Goal: Transaction & Acquisition: Purchase product/service

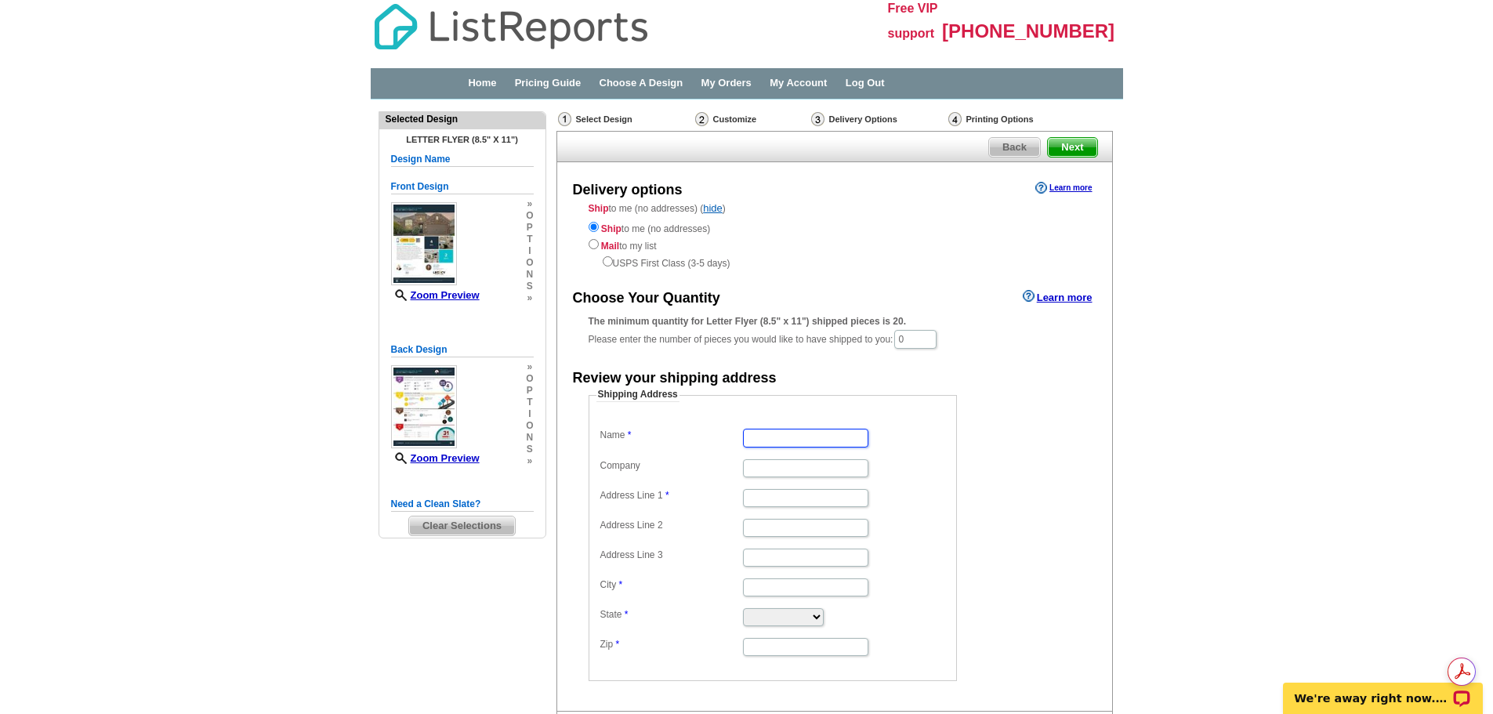
click at [771, 443] on input "Name" at bounding box center [805, 438] width 125 height 18
type input "JaNell Ingalls"
type input "JDI Realty Group"
type input "[STREET_ADDRESS]"
type input "[GEOGRAPHIC_DATA]"
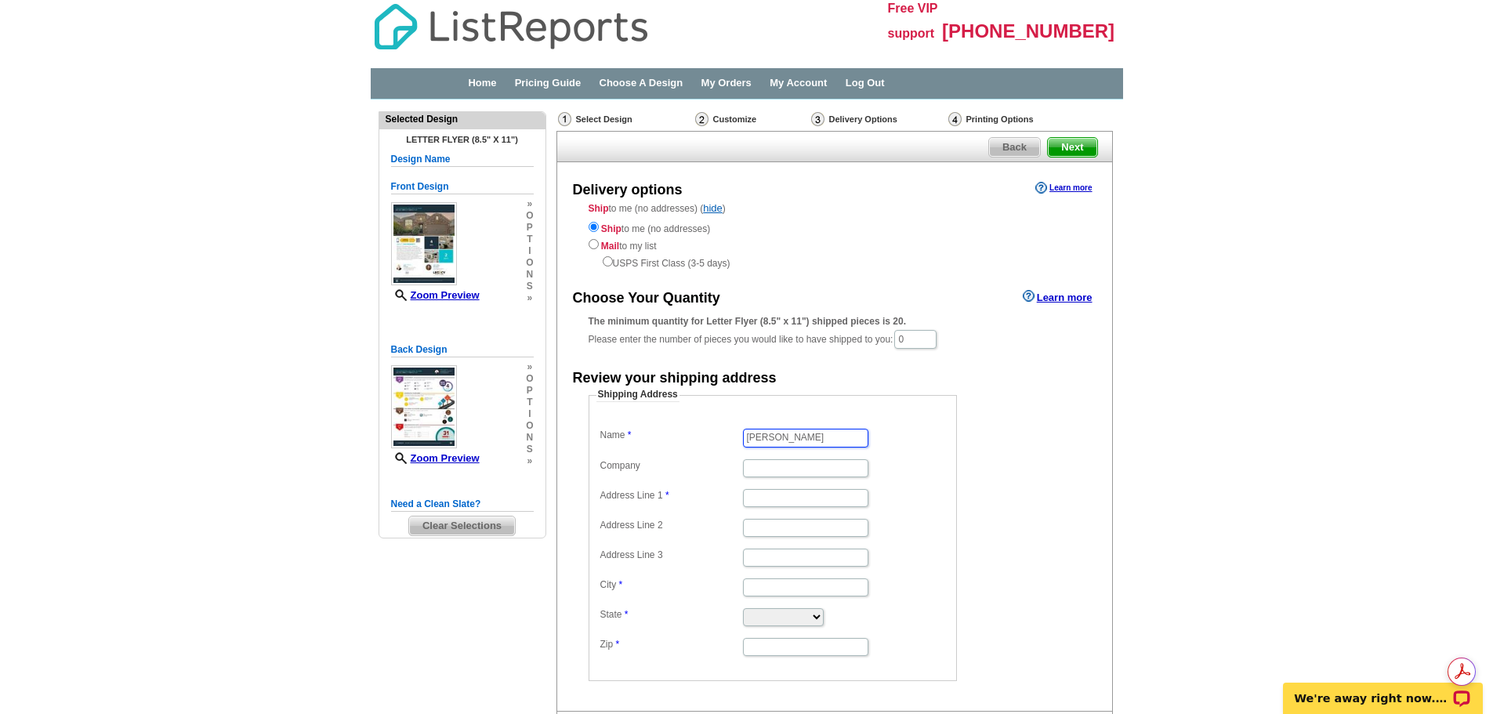
type input "[GEOGRAPHIC_DATA]"
select select "TX"
type input "75189"
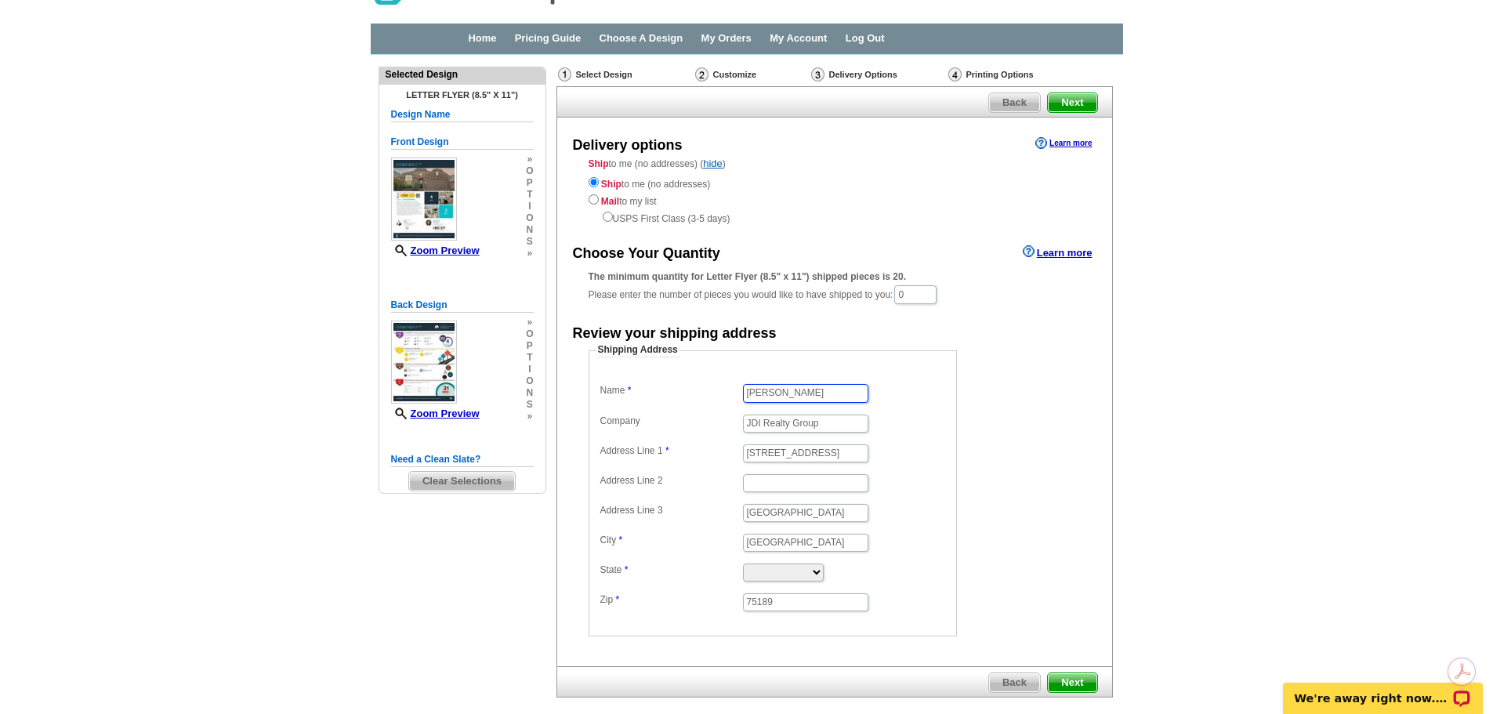
scroll to position [121, 0]
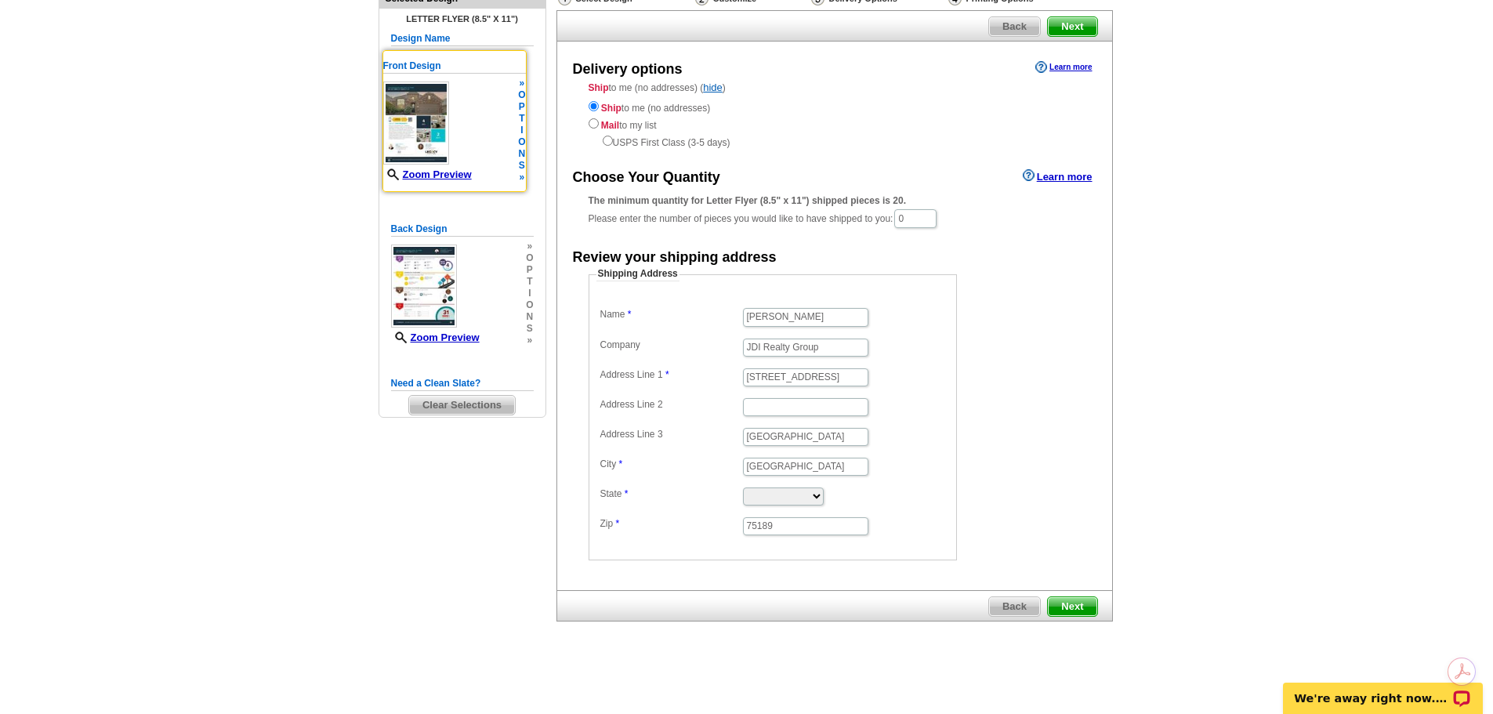
click at [526, 143] on div "Front Design Zoom Preview » o p t i o n s » Change Your Design Edit Design Copy…" at bounding box center [454, 121] width 144 height 142
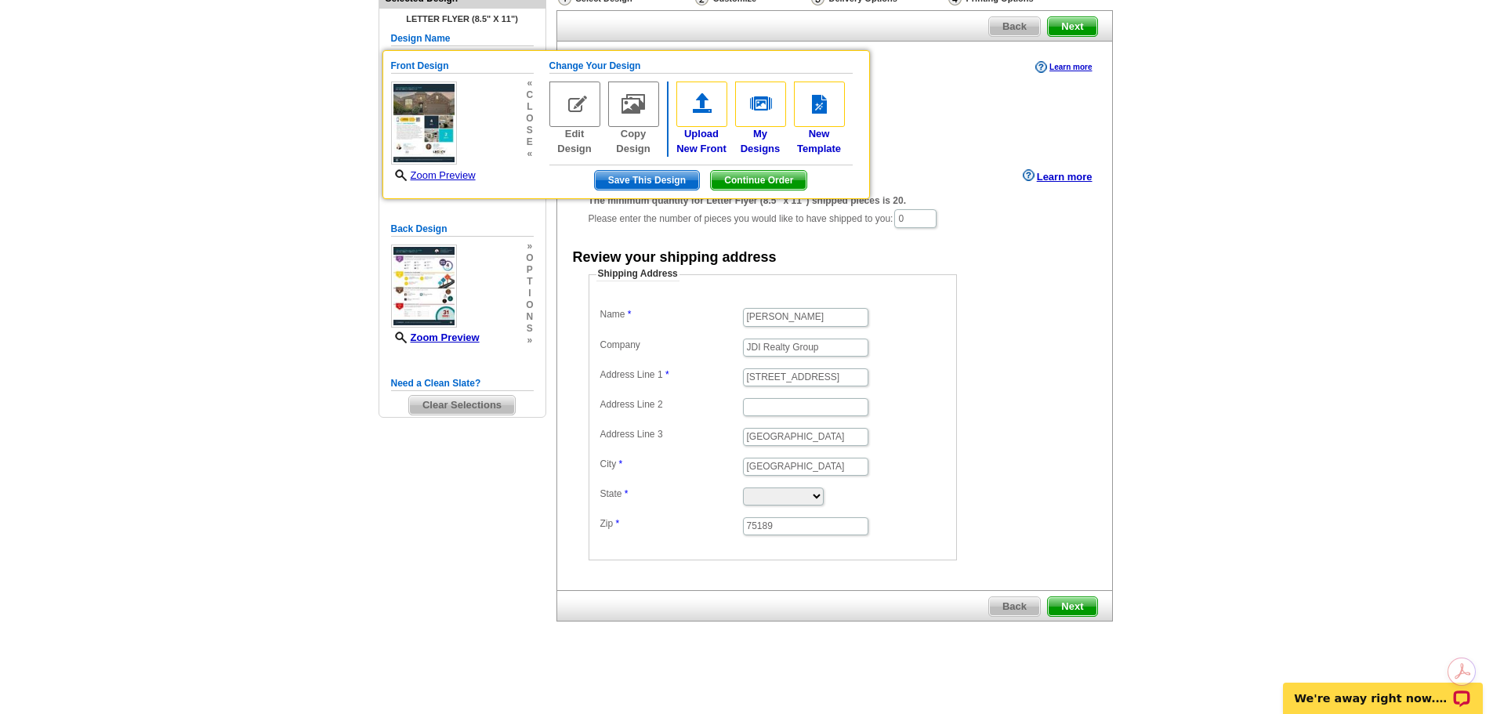
click at [1030, 289] on form "Shipping Address Name JaNell Ingalls Company JDI Realty Group Address Line 1 54…" at bounding box center [834, 413] width 492 height 293
click at [1077, 599] on span "Next" at bounding box center [1072, 606] width 49 height 19
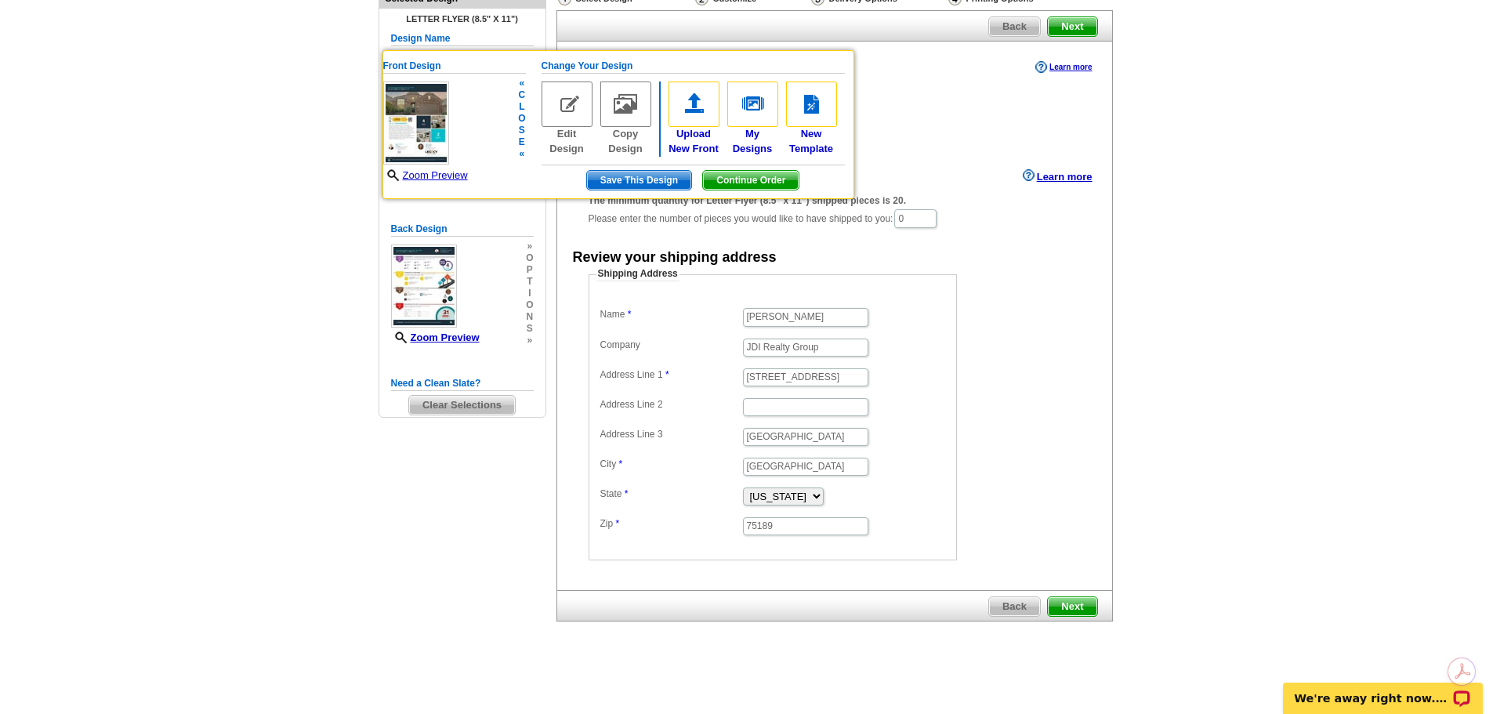
click at [755, 176] on span "Continue Order" at bounding box center [751, 180] width 96 height 19
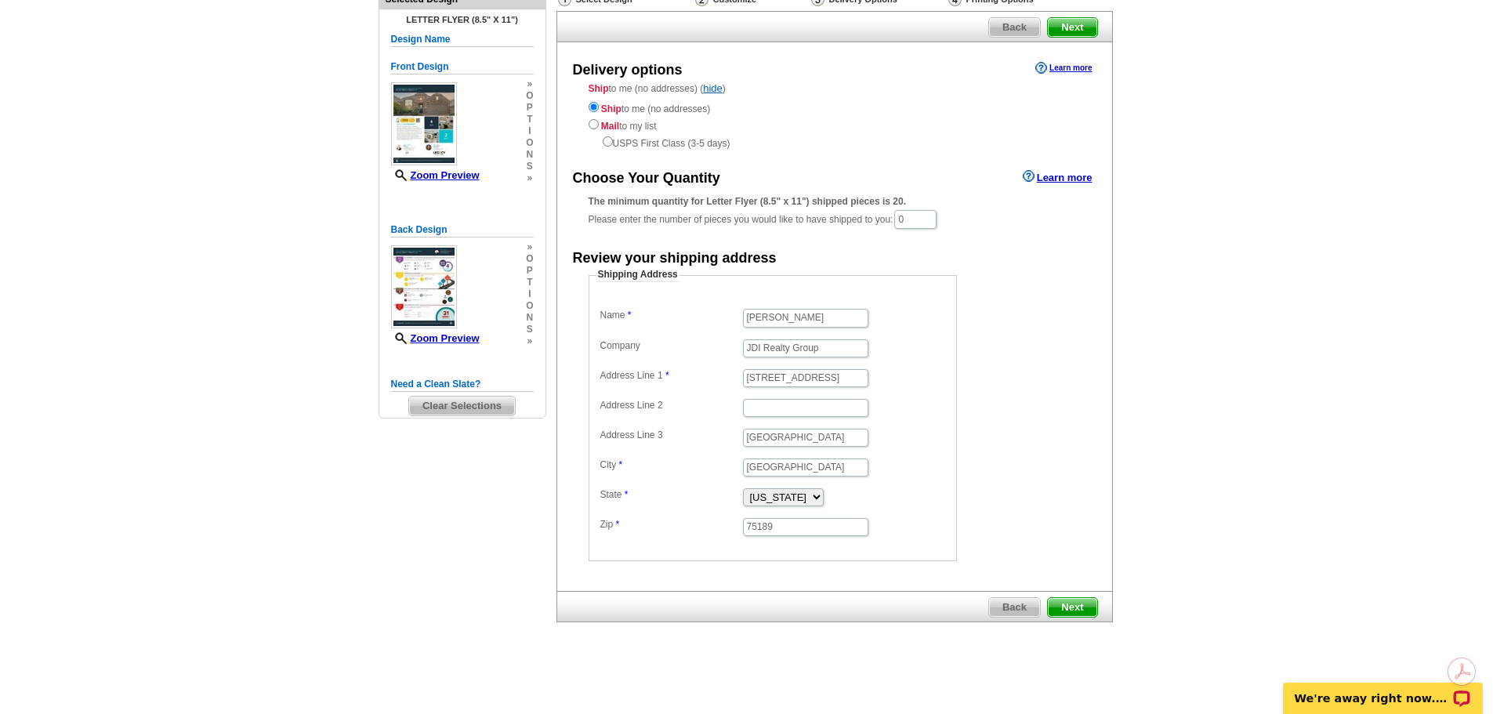
scroll to position [121, 0]
click at [1064, 606] on span "Next" at bounding box center [1072, 606] width 49 height 19
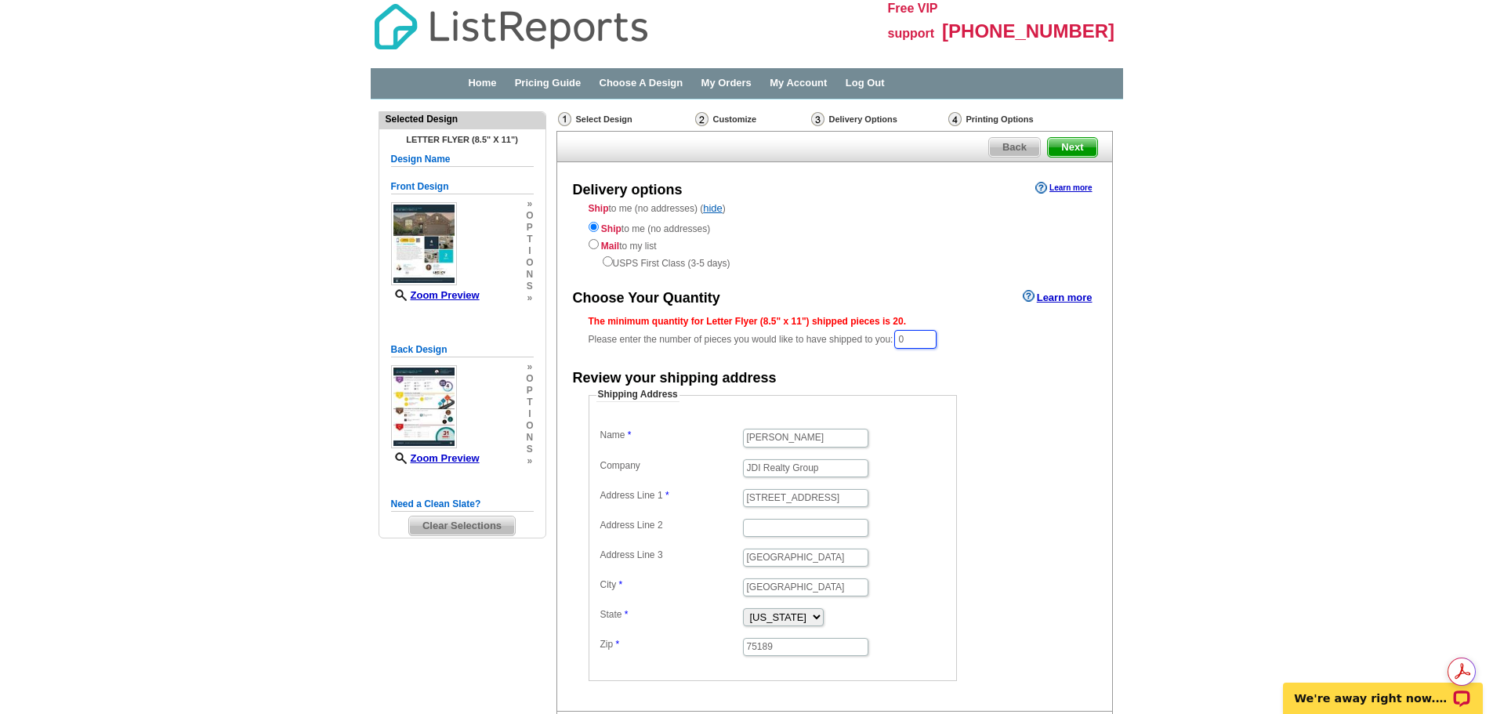
drag, startPoint x: 926, startPoint y: 339, endPoint x: 835, endPoint y: 339, distance: 91.7
click at [836, 339] on div "The minimum quantity for Letter Flyer (8.5" x 11") shipped pieces is 20. Please…" at bounding box center [834, 332] width 492 height 36
type input "20"
click at [1056, 441] on form "Shipping Address Name JaNell Ingalls Company JDI Realty Group Address Line 1 54…" at bounding box center [834, 535] width 492 height 293
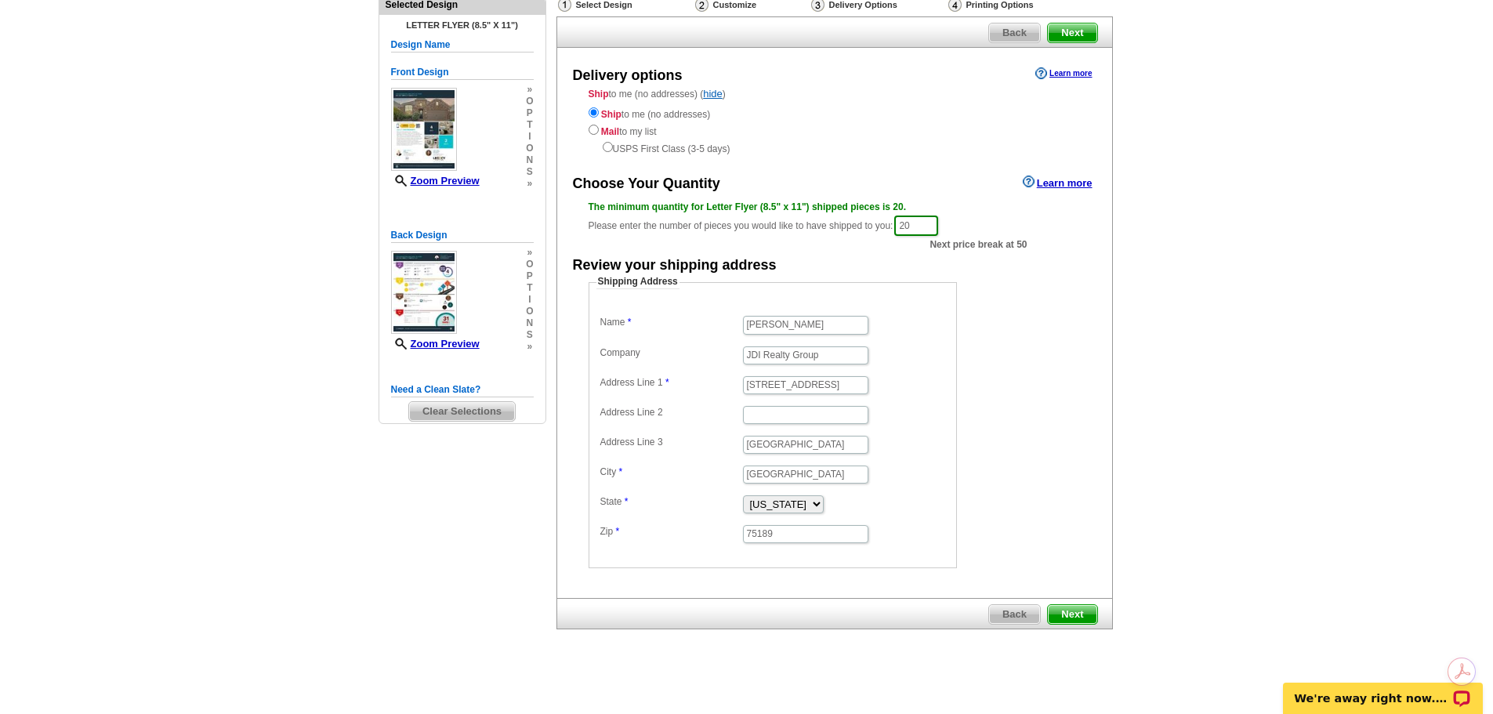
scroll to position [122, 0]
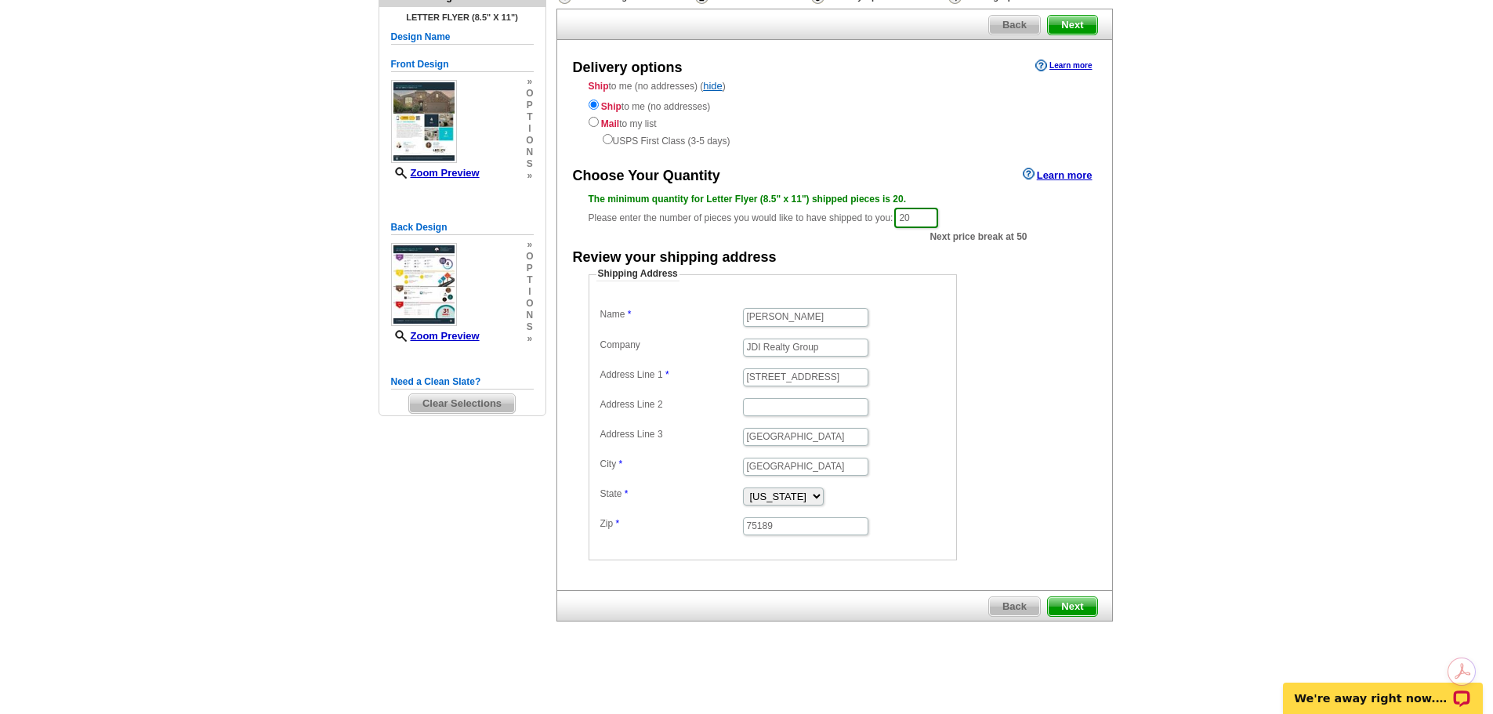
click at [1071, 605] on span "Next" at bounding box center [1072, 606] width 49 height 19
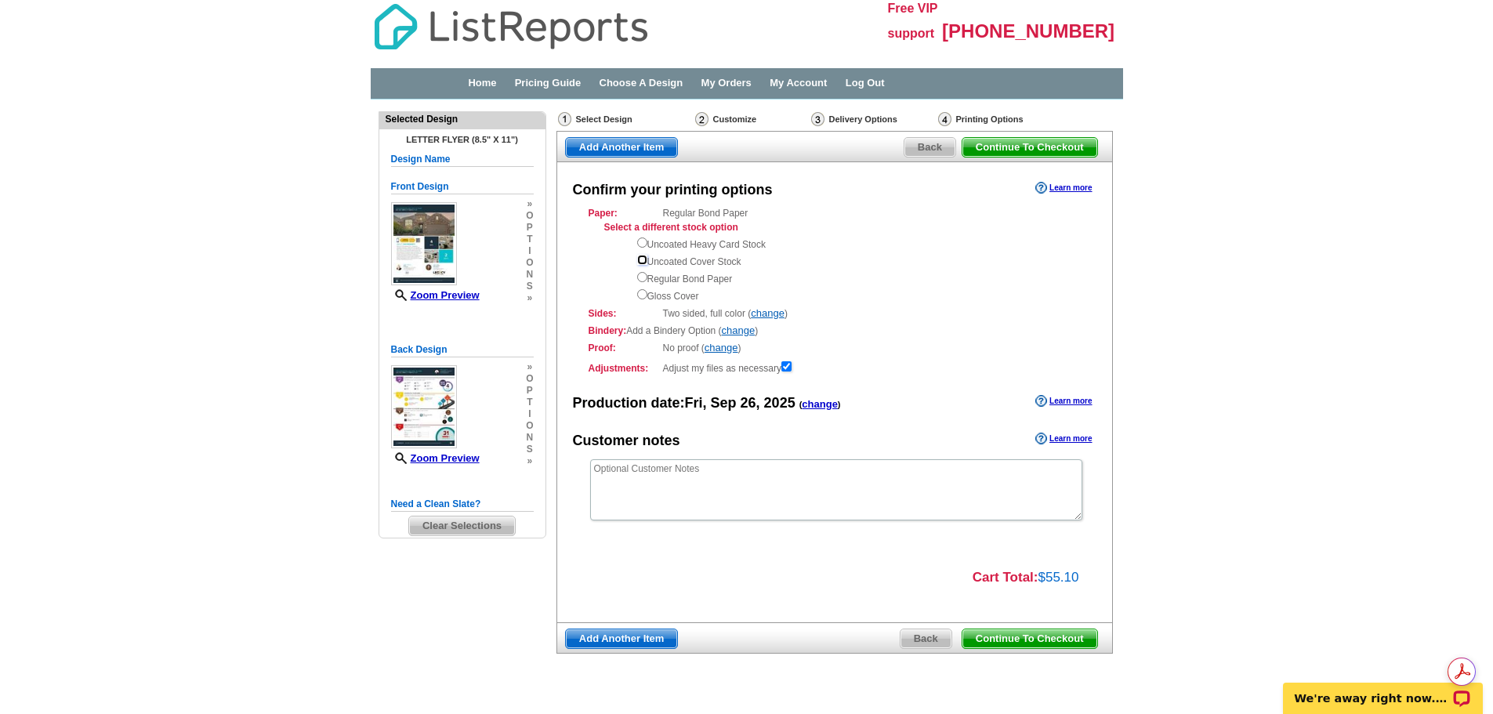
click at [642, 263] on input "radio" at bounding box center [642, 260] width 10 height 10
radio input "true"
click at [727, 346] on link "change" at bounding box center [721, 348] width 34 height 12
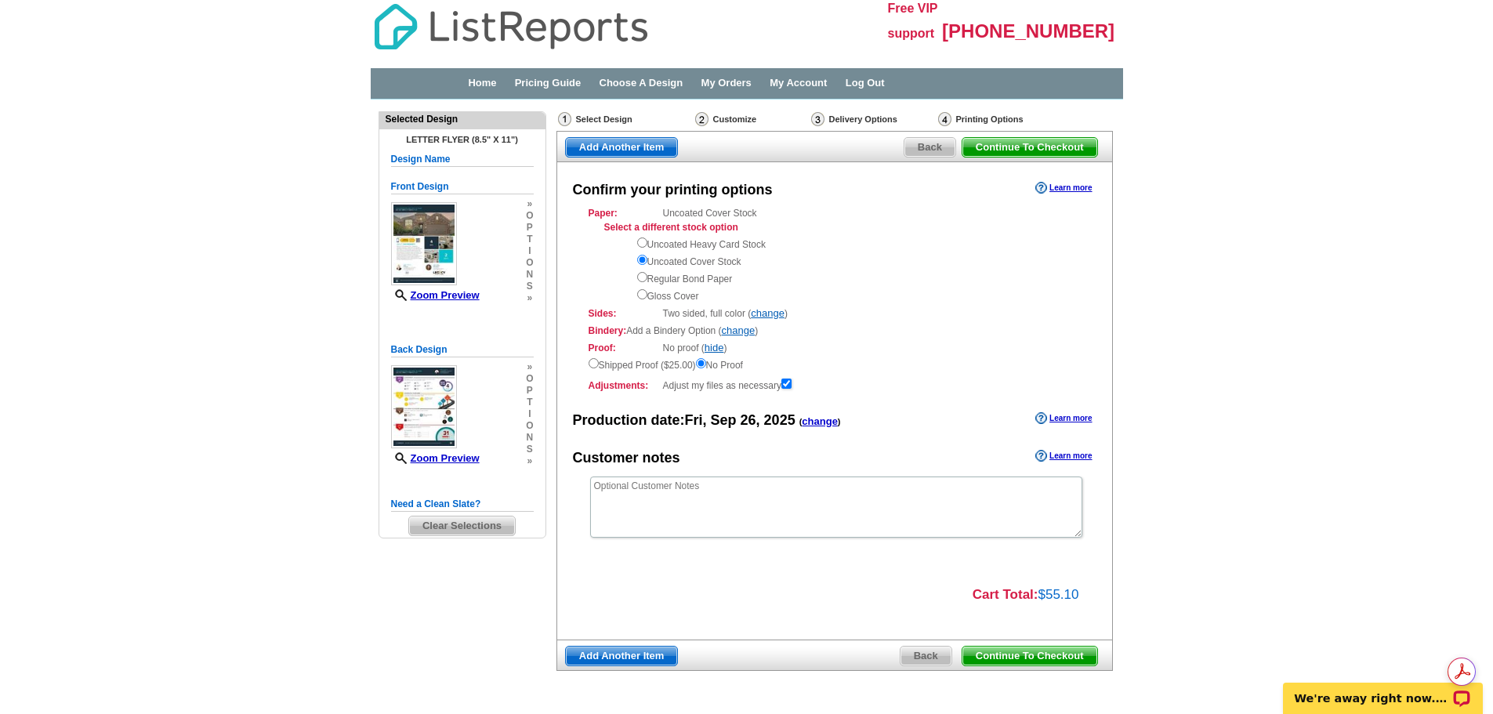
click at [664, 244] on div "Uncoated Heavy Card Stock Uncoated Cover Stock Regular Bond Paper Gloss Cover" at bounding box center [859, 268] width 444 height 69
click at [640, 240] on input "radio" at bounding box center [642, 242] width 10 height 10
radio input "true"
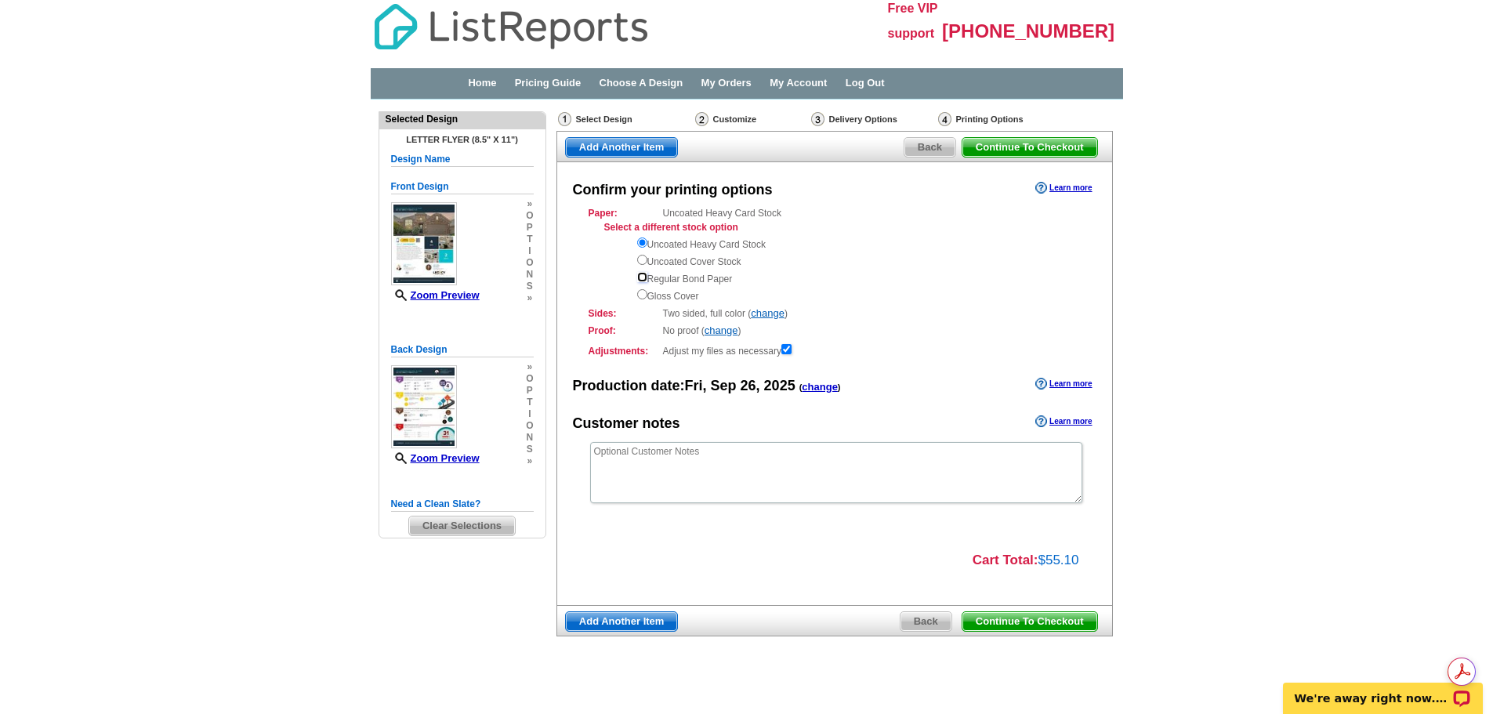
click at [643, 274] on input "radio" at bounding box center [642, 277] width 10 height 10
radio input "true"
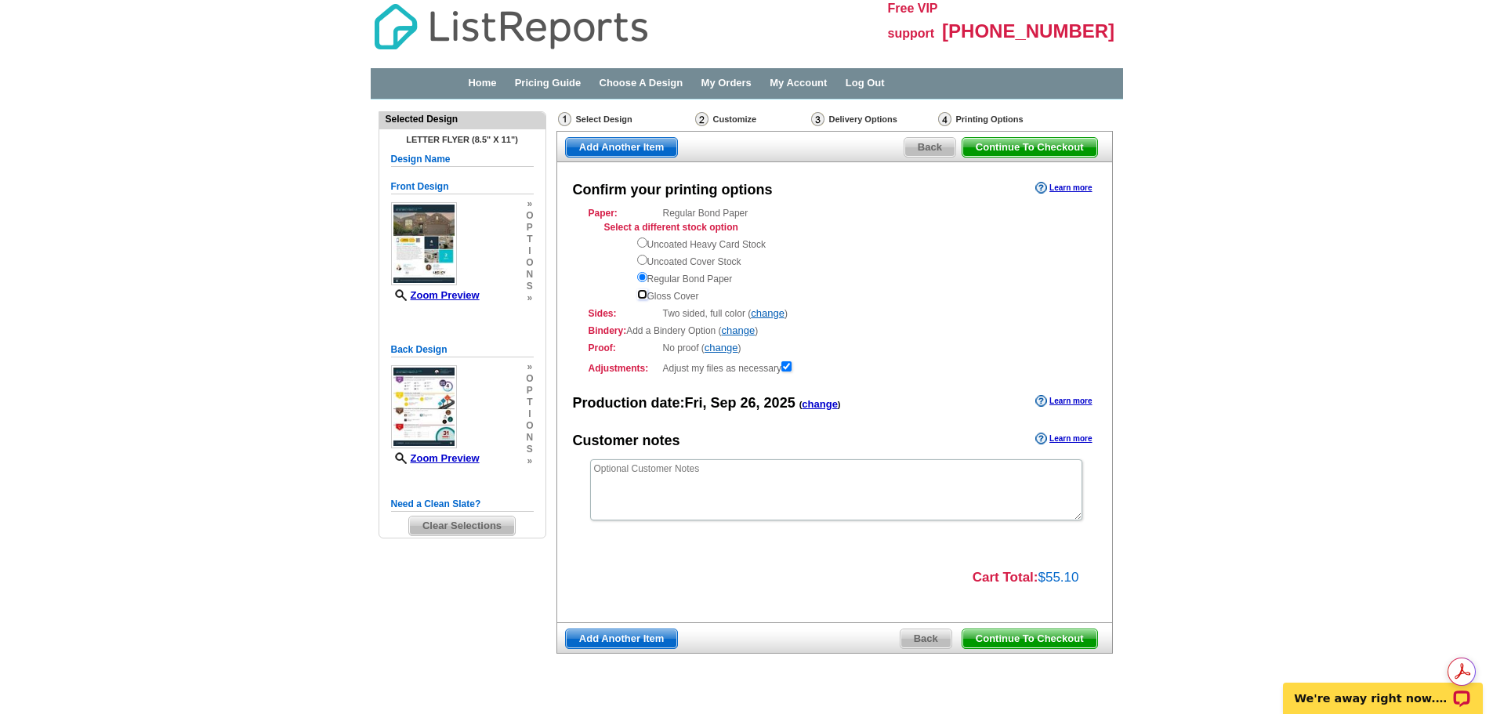
click at [646, 294] on input "radio" at bounding box center [642, 294] width 10 height 10
radio input "true"
click at [1074, 187] on link "Learn more" at bounding box center [1063, 188] width 56 height 13
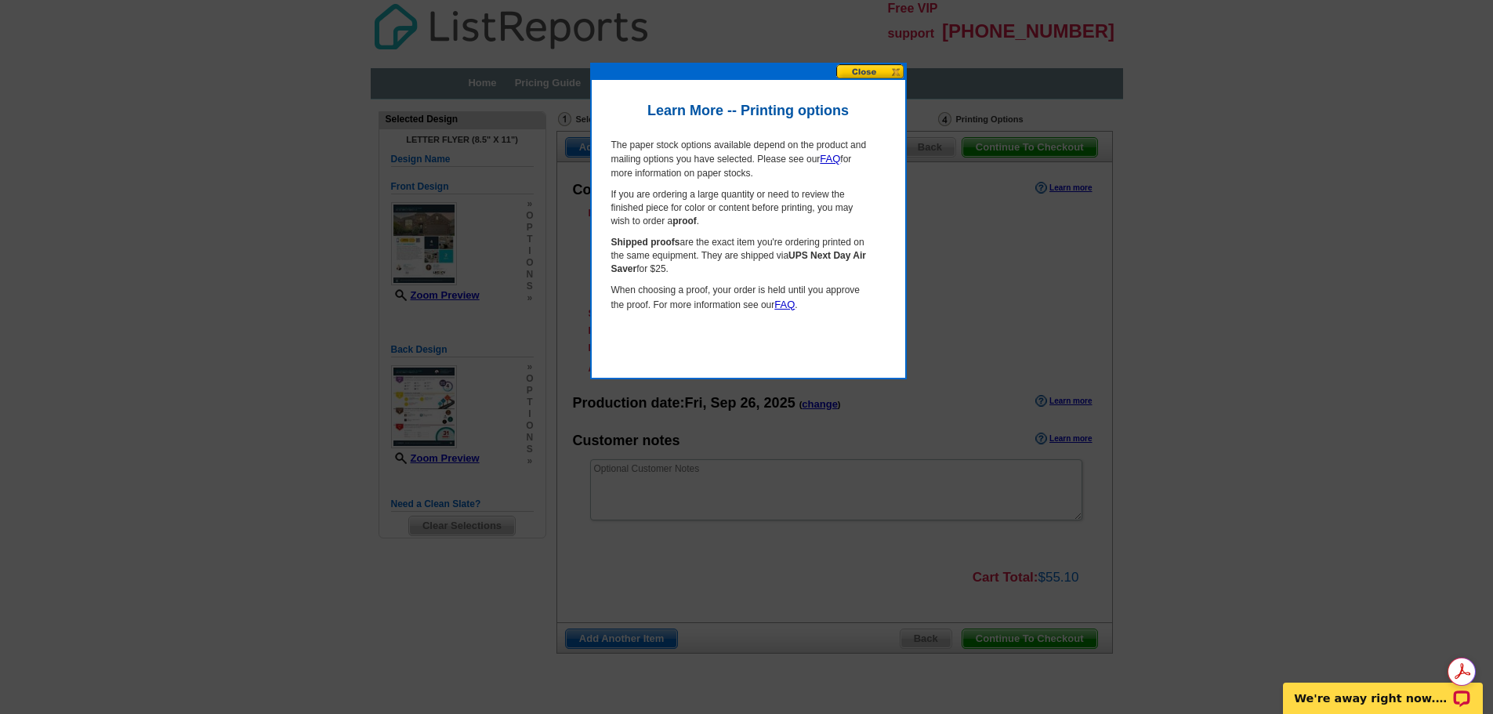
click at [852, 71] on button at bounding box center [870, 71] width 69 height 15
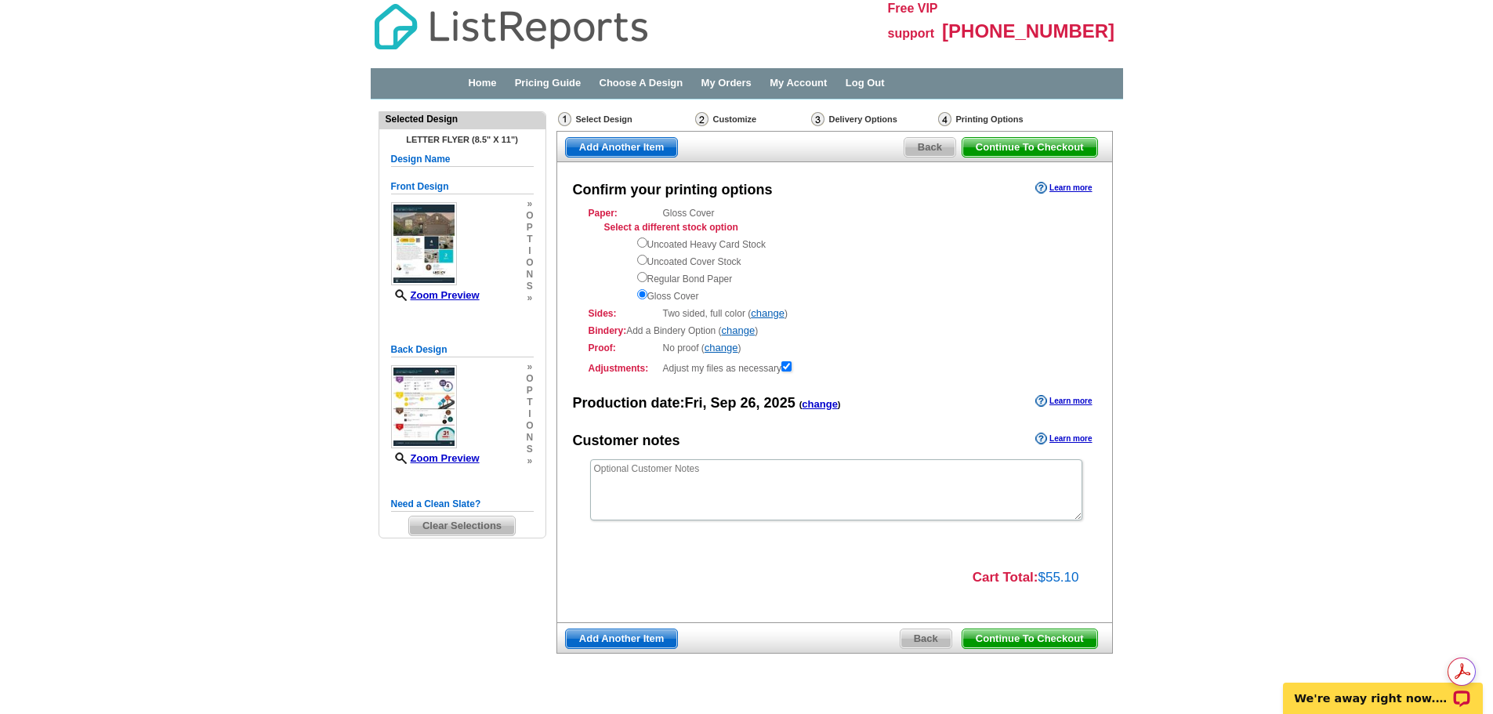
click at [1033, 637] on span "Continue To Checkout" at bounding box center [1029, 638] width 135 height 19
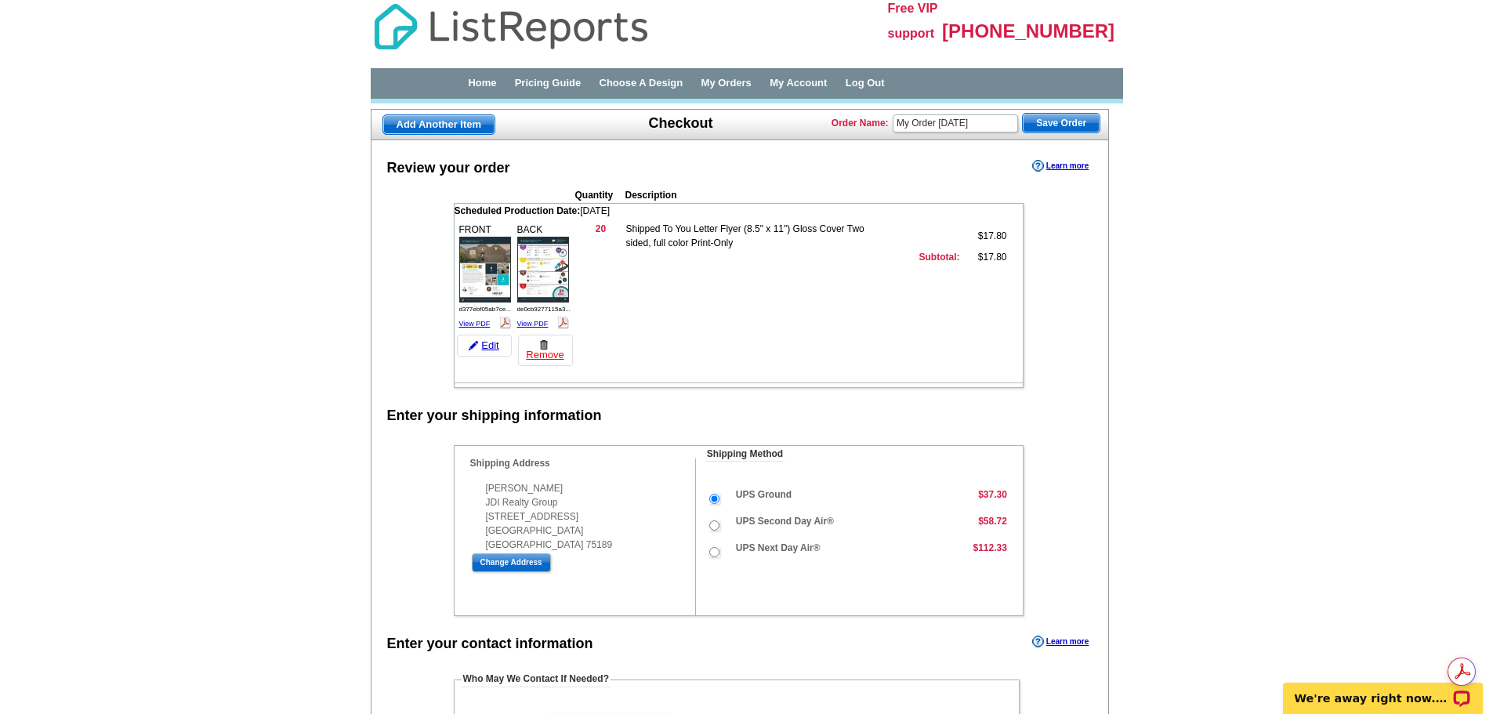
click at [470, 324] on link "View PDF" at bounding box center [474, 324] width 31 height 8
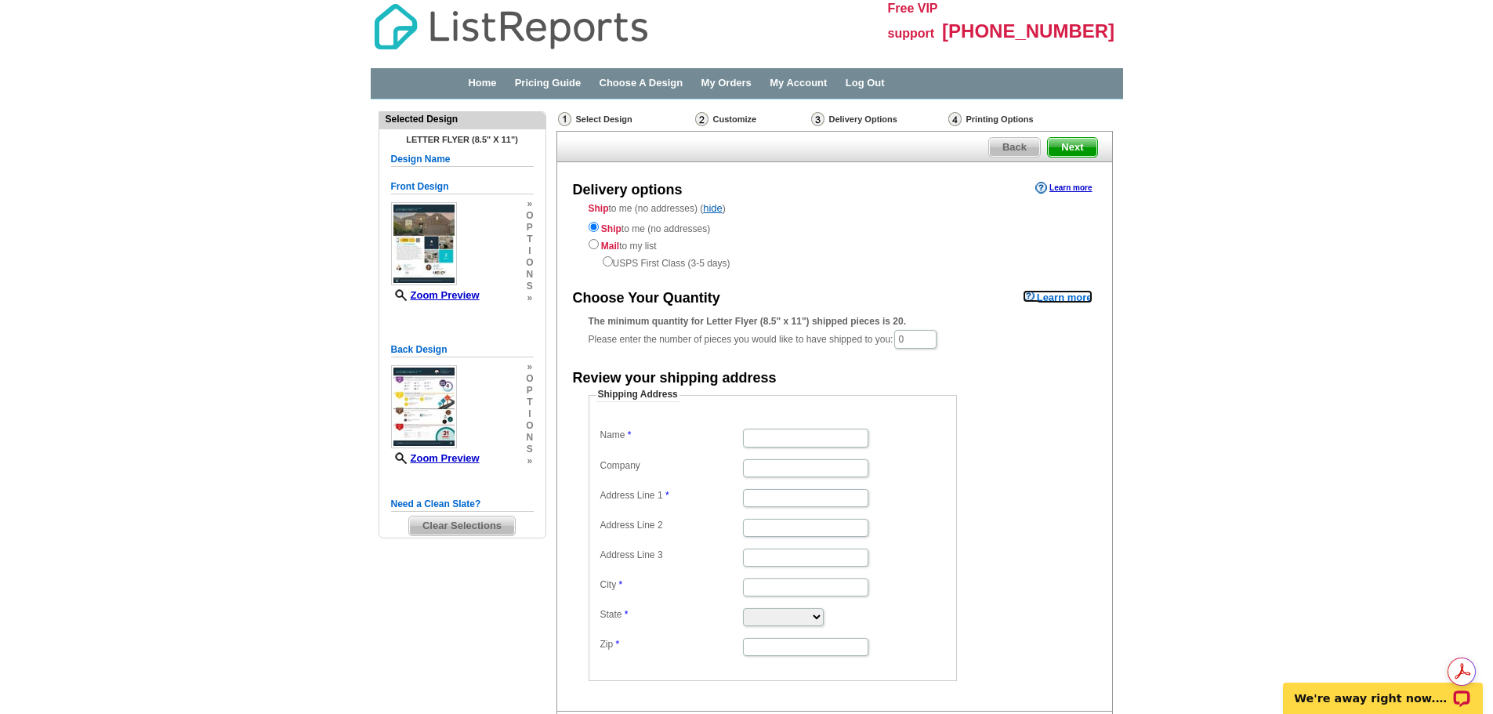
click at [1063, 300] on link "Learn more" at bounding box center [1058, 296] width 70 height 13
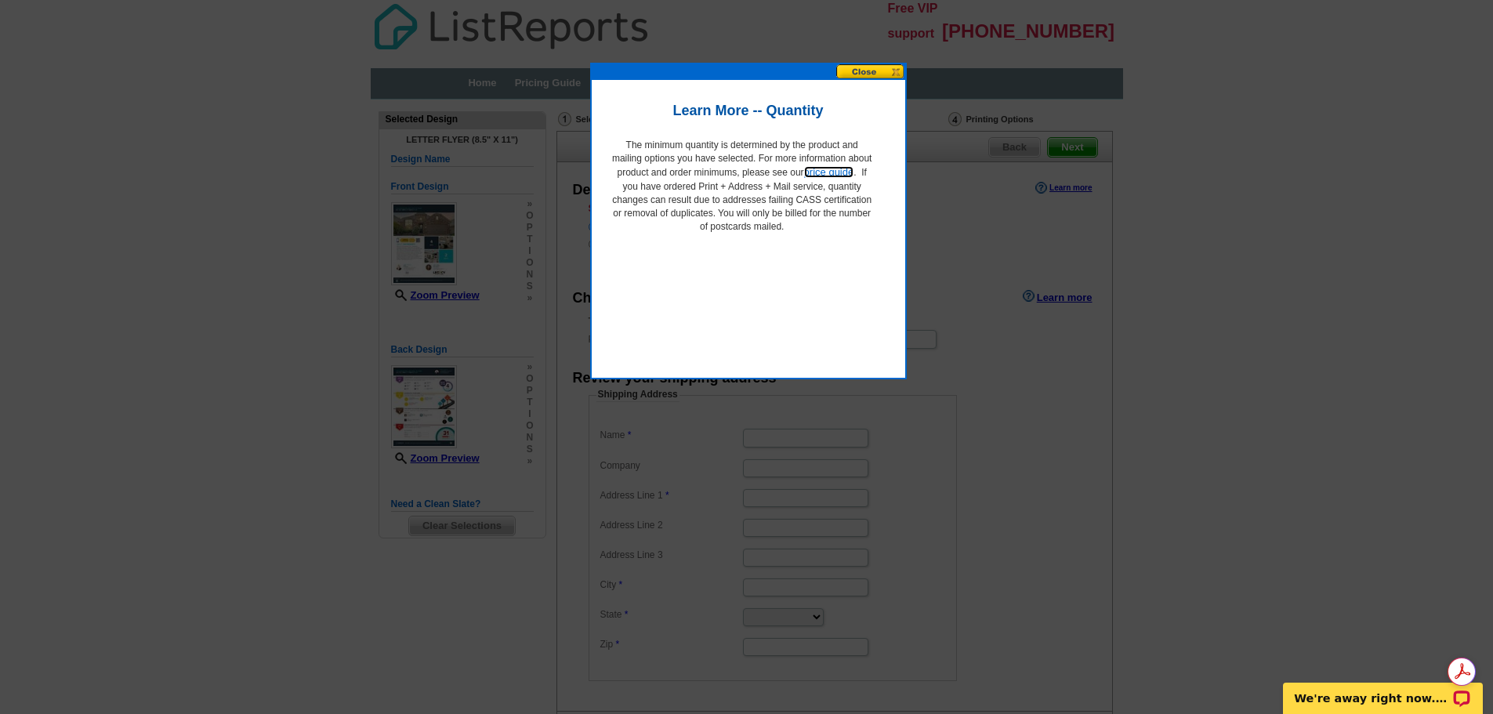
click at [815, 171] on link "price guide" at bounding box center [829, 172] width 50 height 12
click at [865, 74] on button at bounding box center [870, 71] width 69 height 15
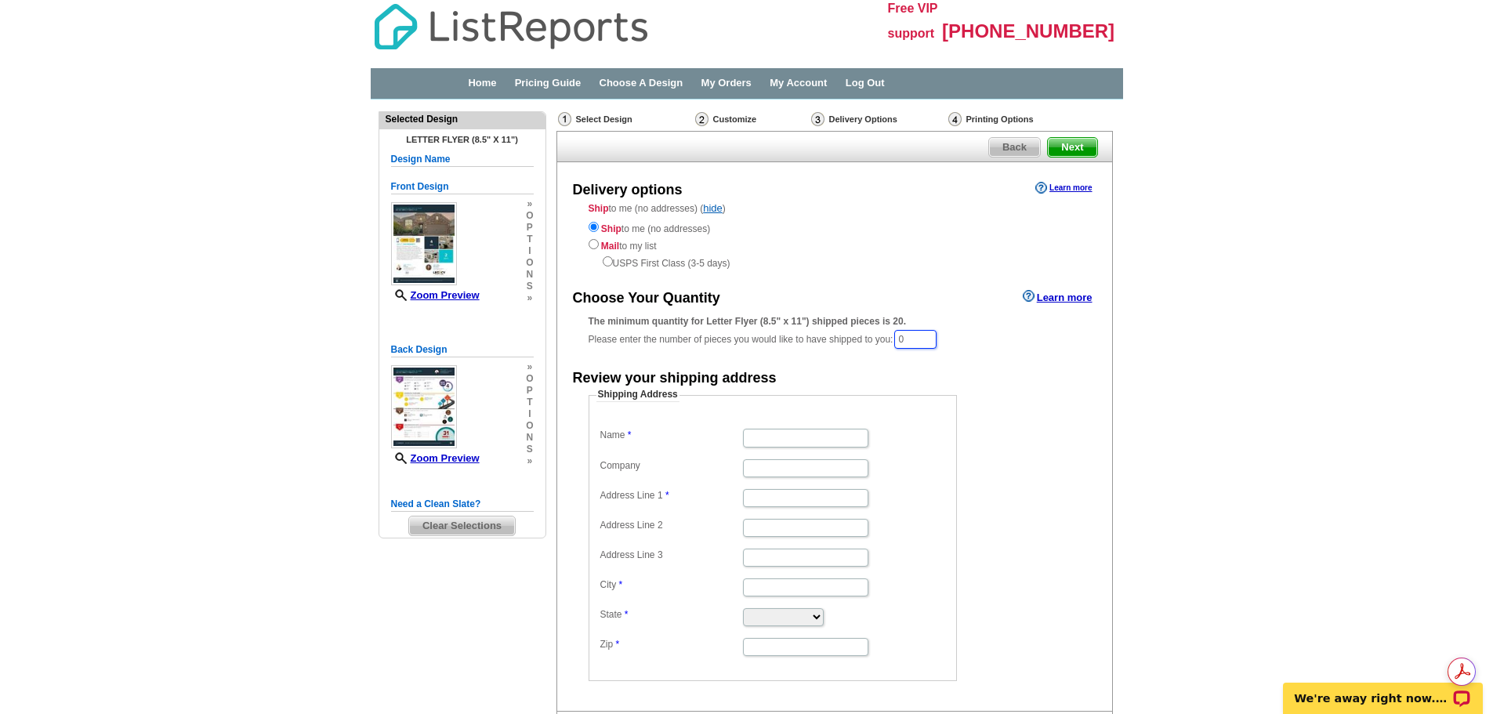
drag, startPoint x: 912, startPoint y: 336, endPoint x: 837, endPoint y: 329, distance: 75.6
click at [837, 329] on div "The minimum quantity for Letter Flyer (8.5" x 11") shipped pieces is 20. Please…" at bounding box center [834, 332] width 492 height 36
type input "20"
click at [1002, 433] on dd "Shipping Address Name Company Address Line 1 Address Line 2 Address Line 3 City…" at bounding box center [796, 535] width 417 height 293
click at [774, 440] on input "Name" at bounding box center [805, 439] width 125 height 18
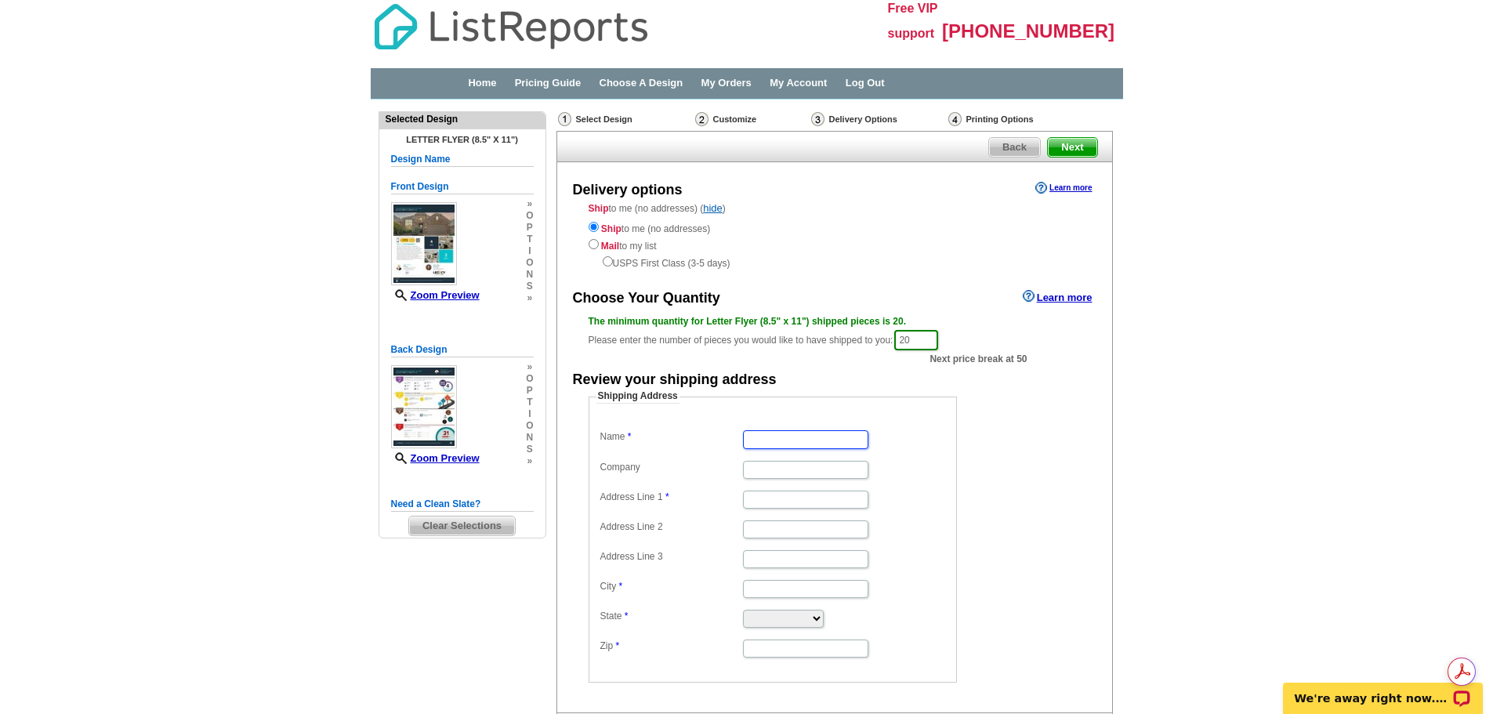
type input "[PERSON_NAME]"
type input "JDI Realty Group"
type input "[STREET_ADDRESS]"
type input "[GEOGRAPHIC_DATA]"
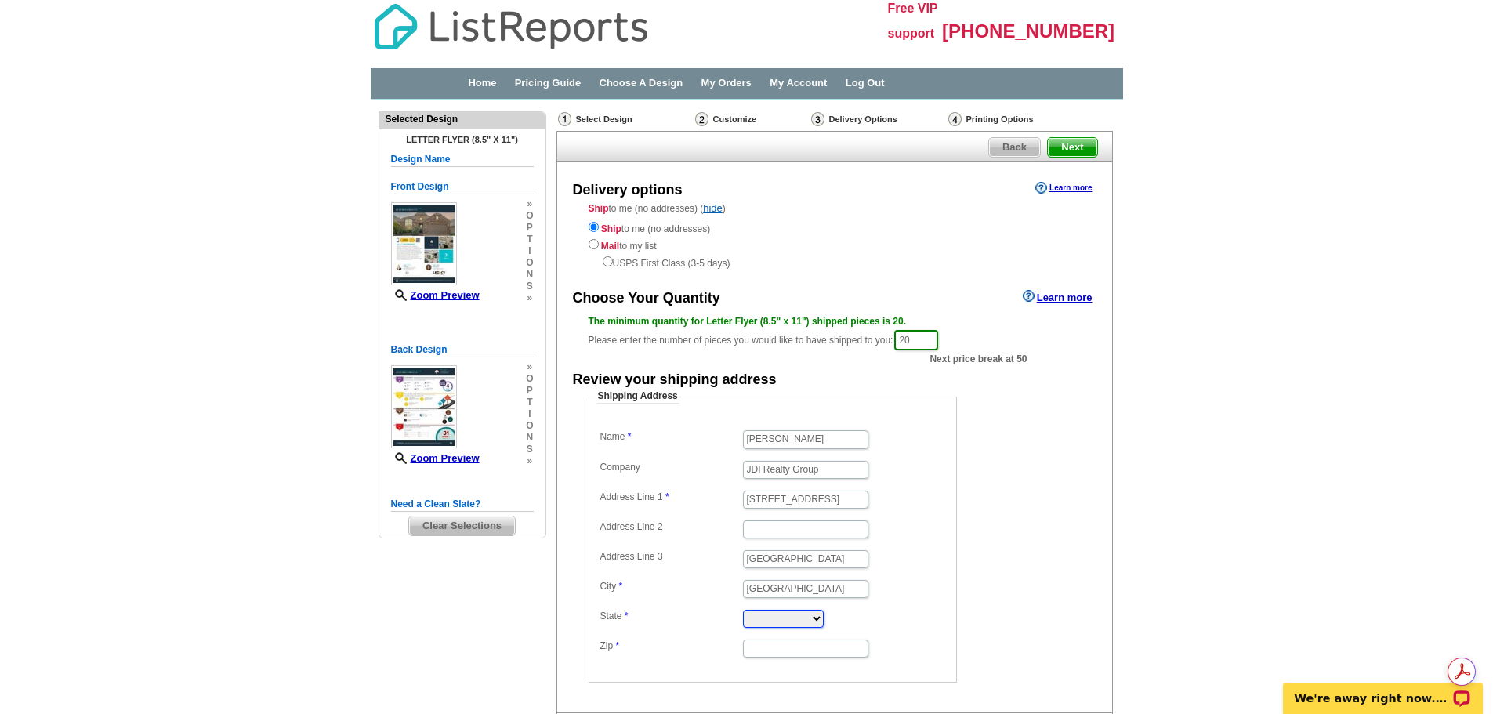
select select "[GEOGRAPHIC_DATA]"
type input "75189"
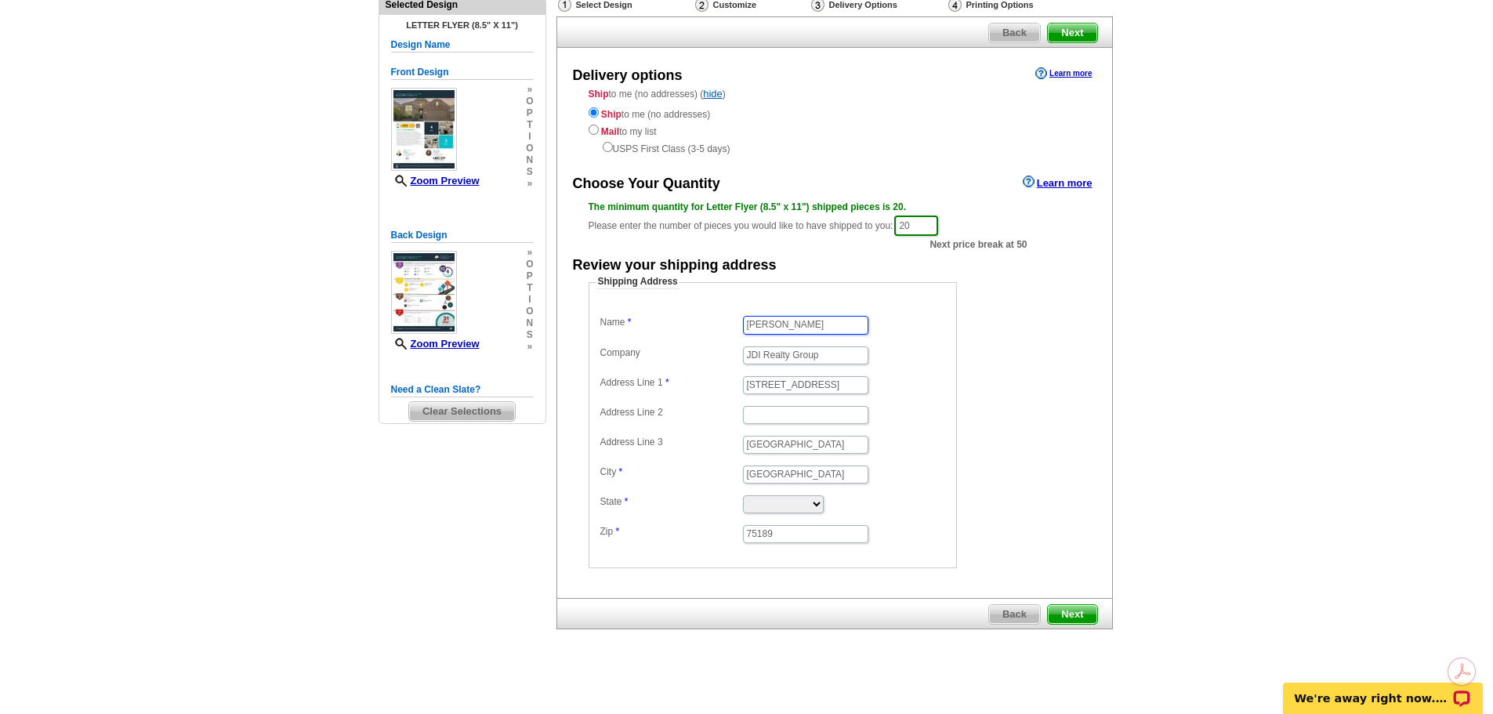
scroll to position [122, 0]
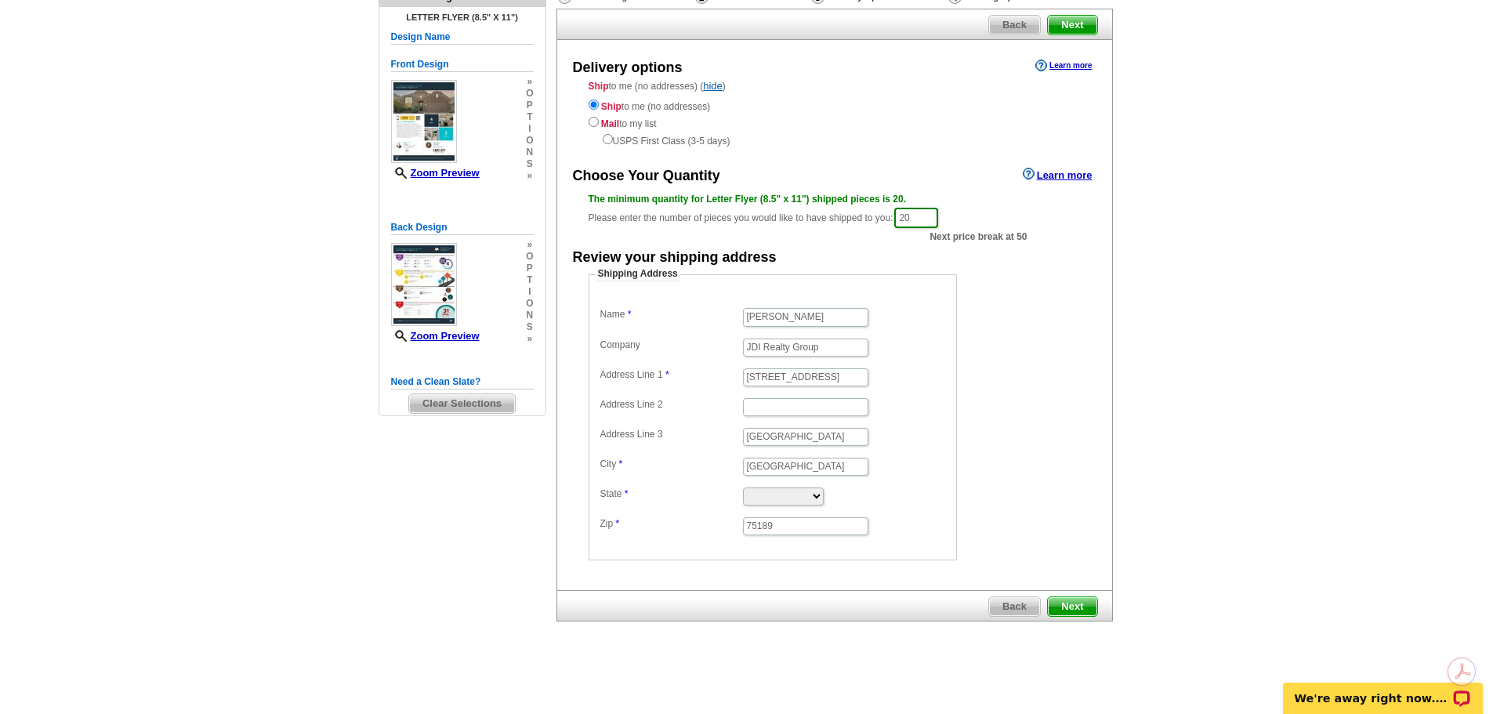
click at [1072, 610] on span "Next" at bounding box center [1072, 606] width 49 height 19
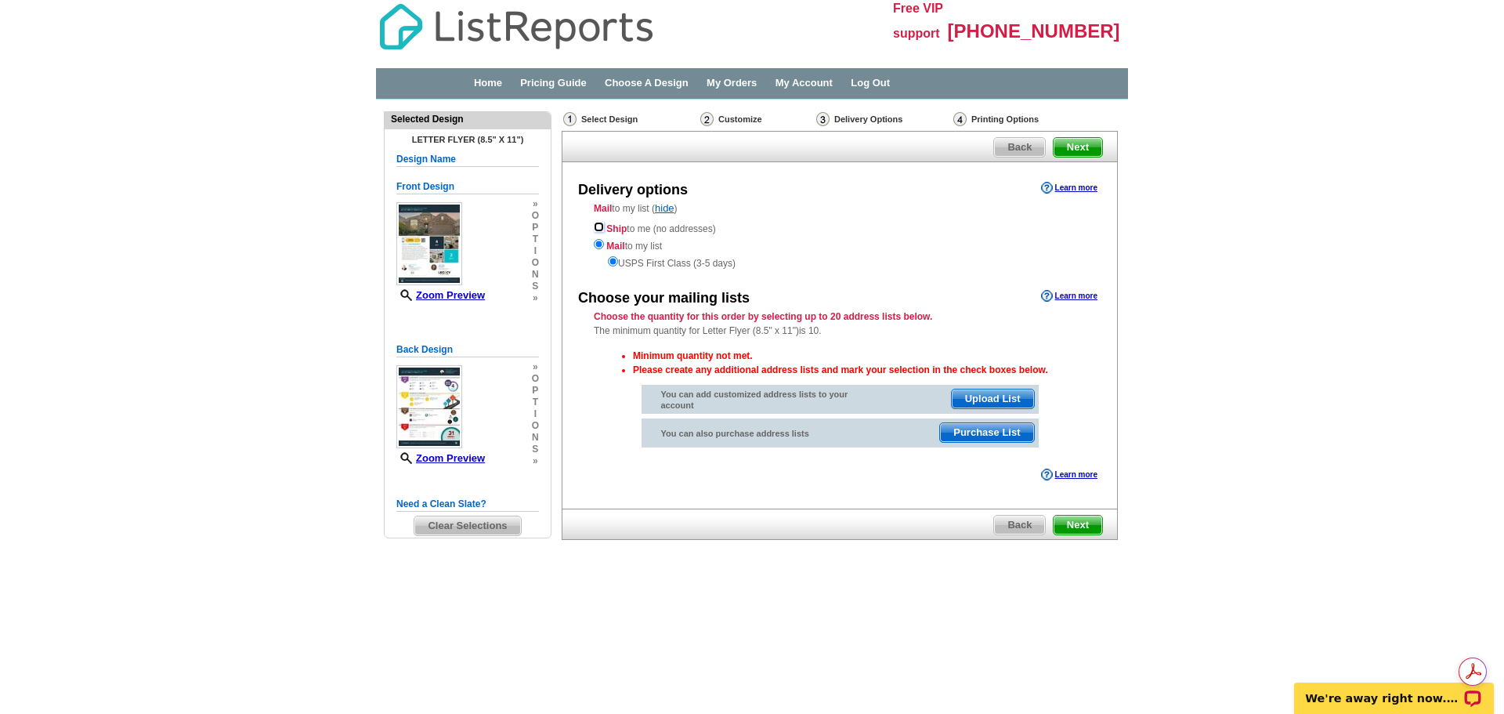
click at [595, 228] on input "radio" at bounding box center [599, 227] width 10 height 10
radio input "true"
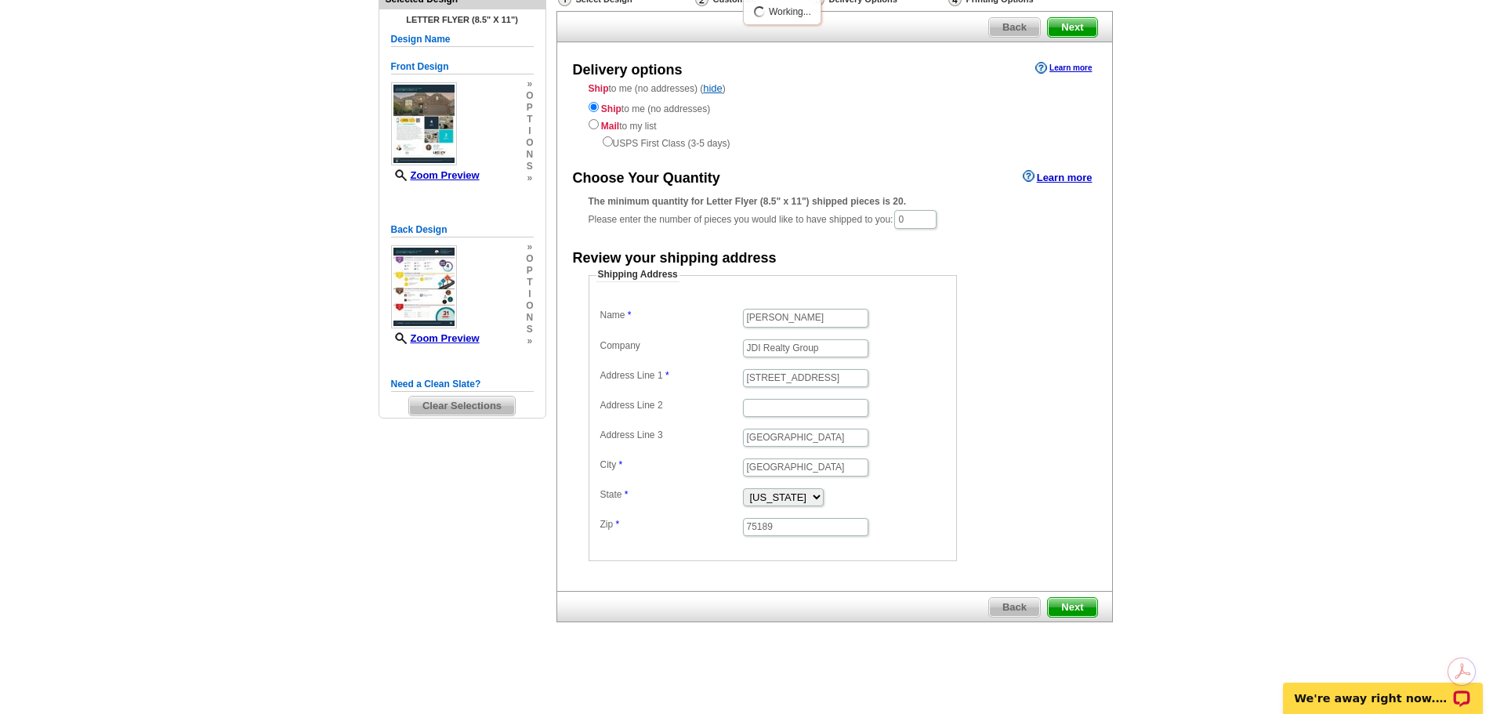
scroll to position [121, 0]
click at [1076, 604] on span "Next" at bounding box center [1072, 606] width 49 height 19
drag, startPoint x: 937, startPoint y: 219, endPoint x: 797, endPoint y: 237, distance: 141.5
click at [797, 237] on div "Choose Your Quantity Learn more The minimum quantity for Letter Flyer (8.5" x 1…" at bounding box center [834, 363] width 555 height 396
type input "20"
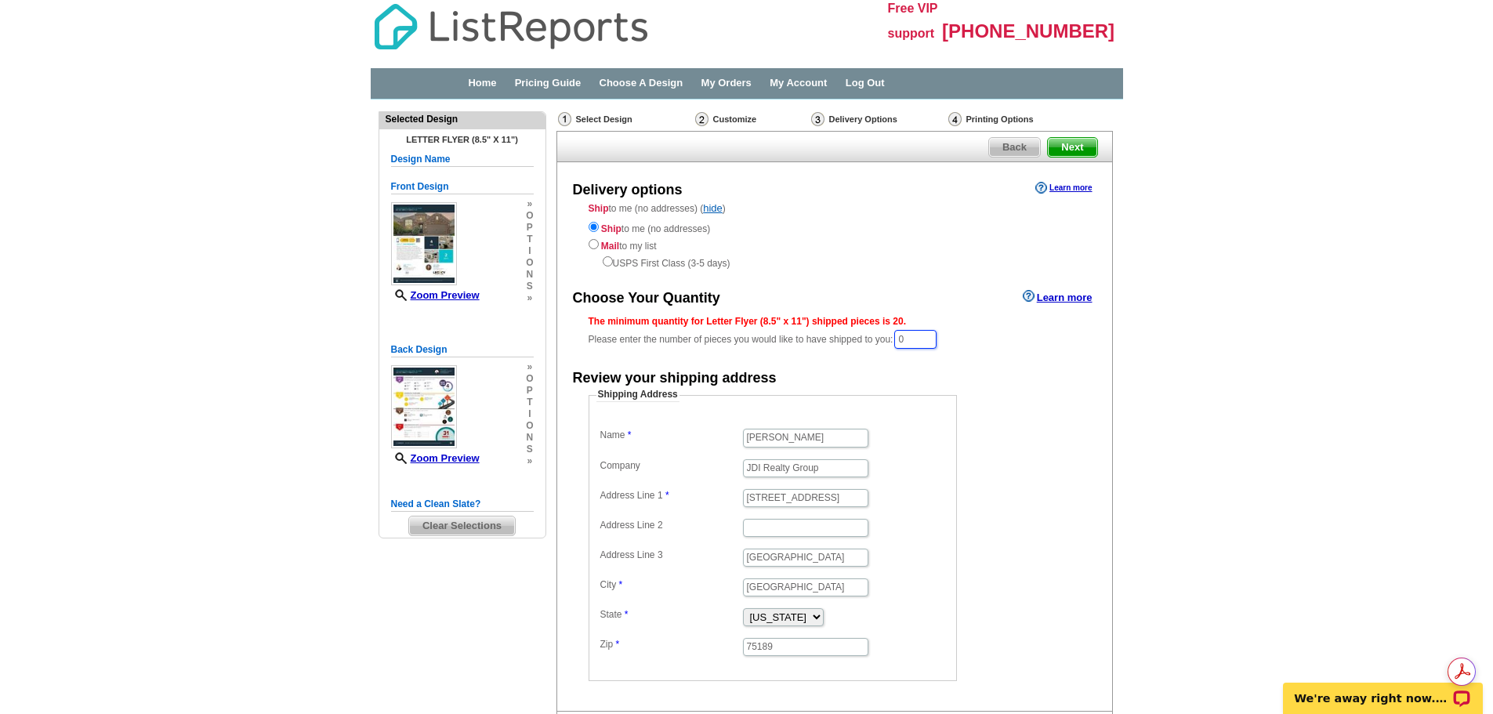
drag, startPoint x: 931, startPoint y: 333, endPoint x: 757, endPoint y: 361, distance: 176.2
click at [780, 361] on div "Choose Your Quantity Learn more The minimum quantity for Letter Flyer (8.5" x 1…" at bounding box center [834, 484] width 555 height 396
type input "20"
click at [977, 536] on dd "Shipping Address Name JaNell Ingalls Company JDI Realty Group Address Line 1 54…" at bounding box center [796, 535] width 417 height 293
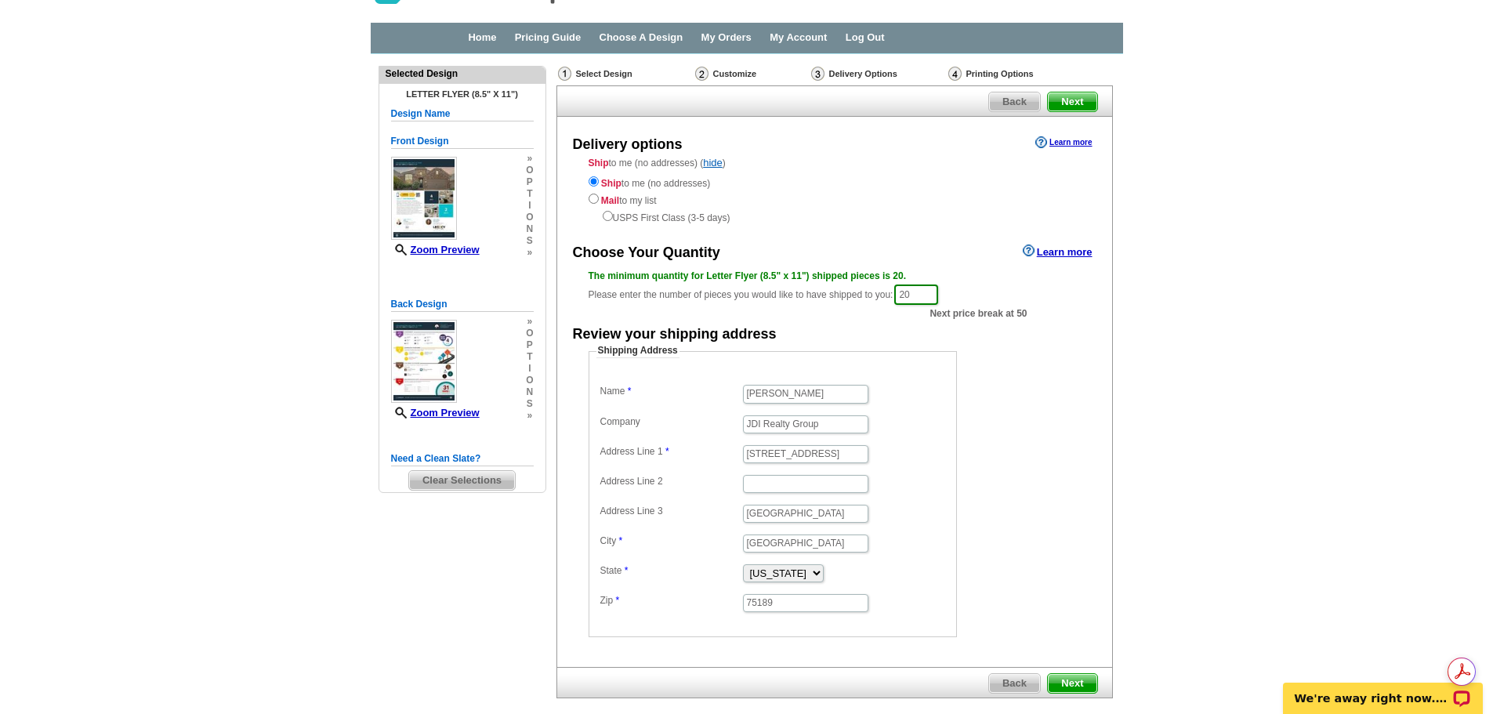
scroll to position [122, 0]
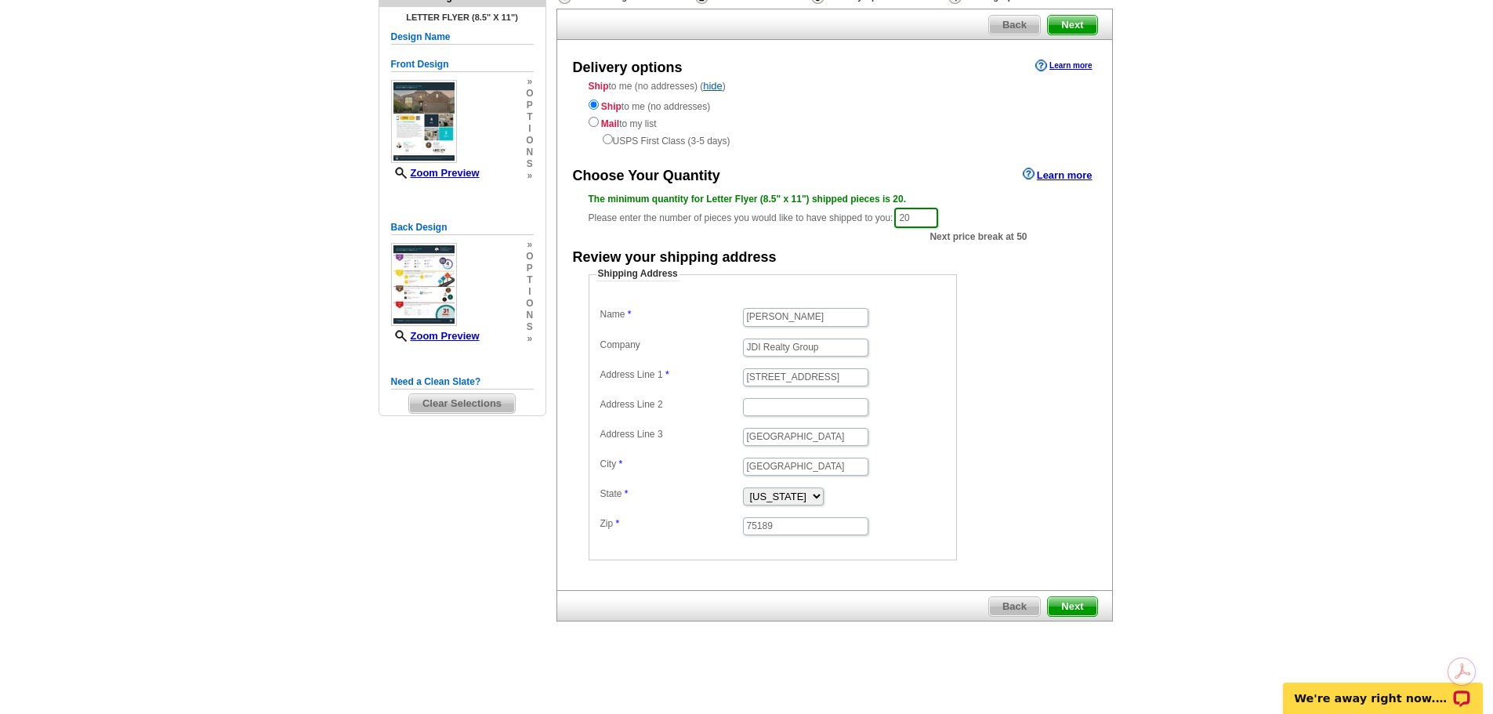
click at [1073, 604] on span "Next" at bounding box center [1072, 606] width 49 height 19
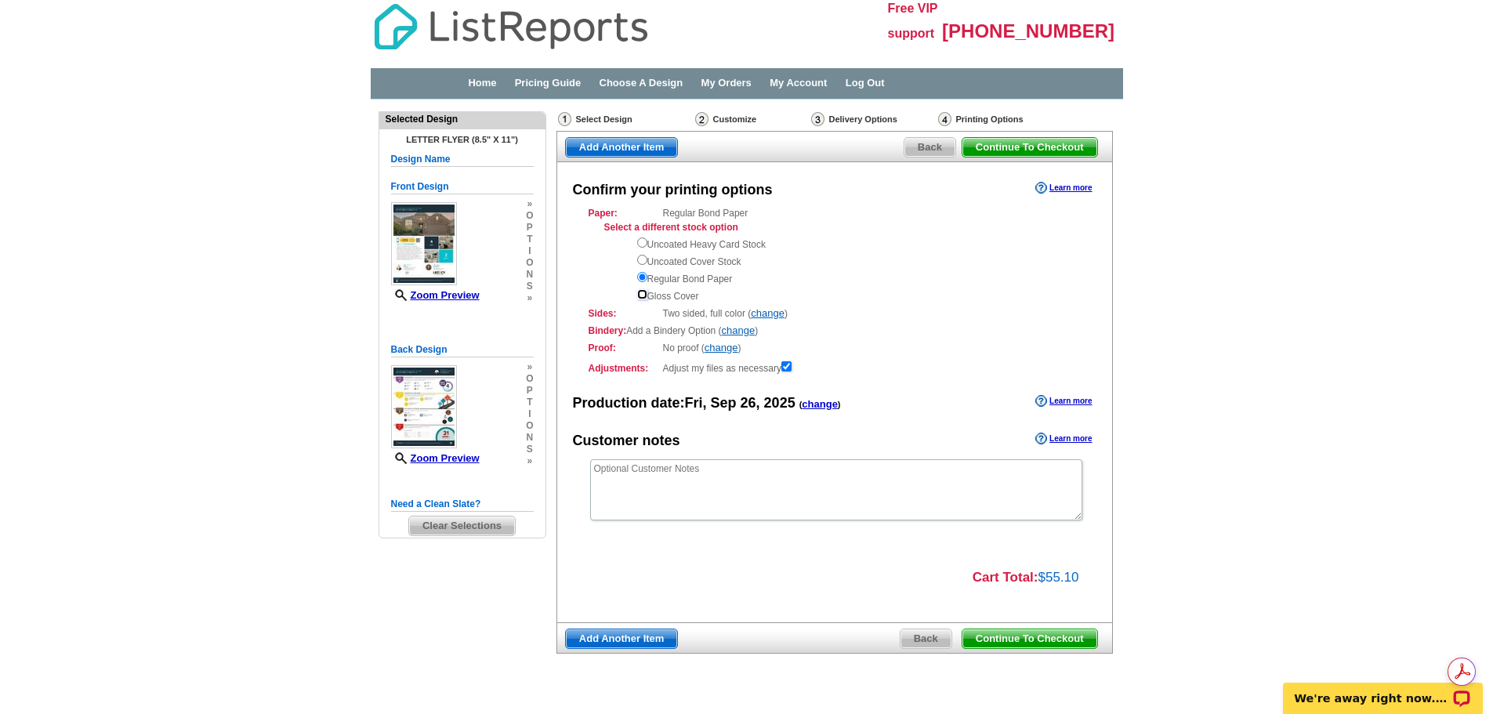
click at [641, 295] on input "radio" at bounding box center [642, 294] width 10 height 10
radio input "true"
click at [693, 244] on div "Uncoated Heavy Card Stock Uncoated Cover Stock Regular Bond Paper Gloss Cover" at bounding box center [859, 268] width 444 height 69
click at [644, 244] on input "radio" at bounding box center [642, 242] width 10 height 10
radio input "true"
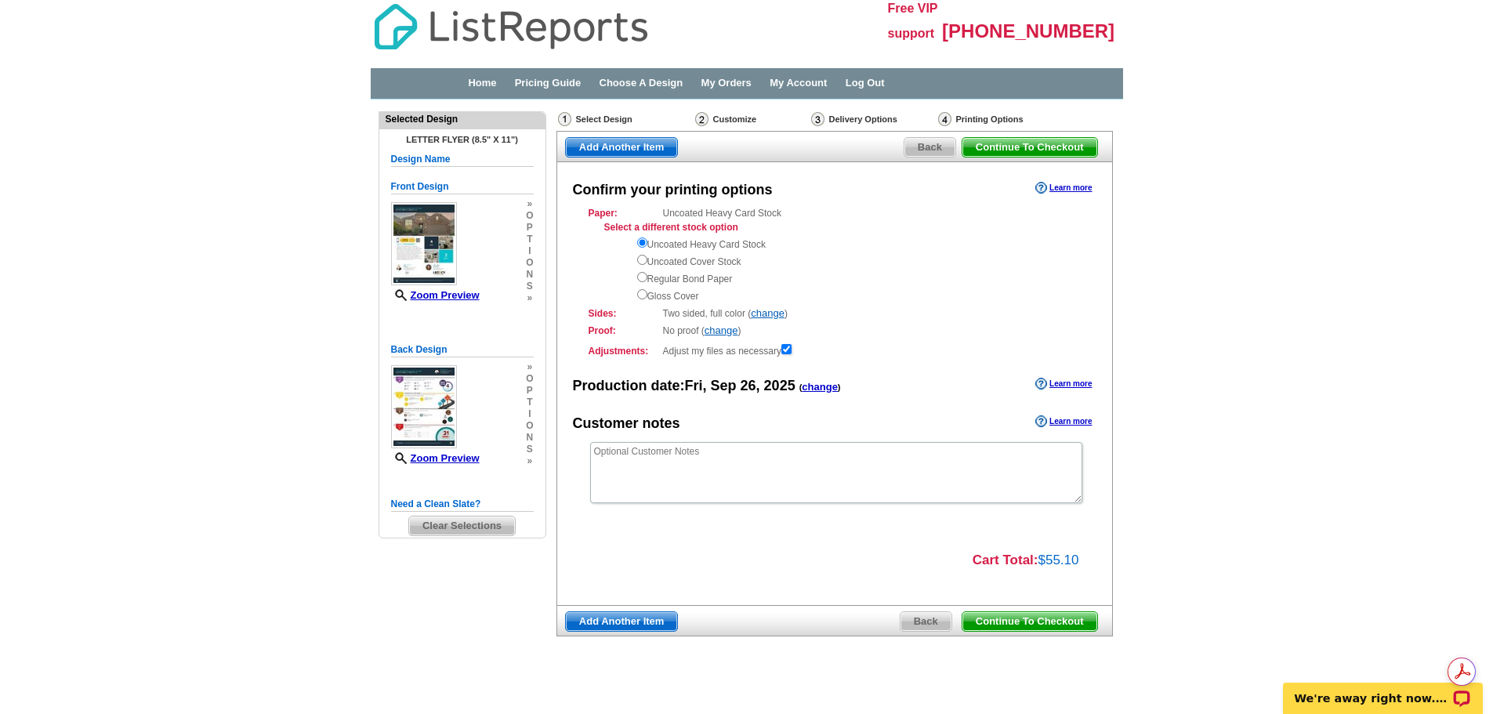
click at [1045, 617] on span "Continue To Checkout" at bounding box center [1029, 621] width 135 height 19
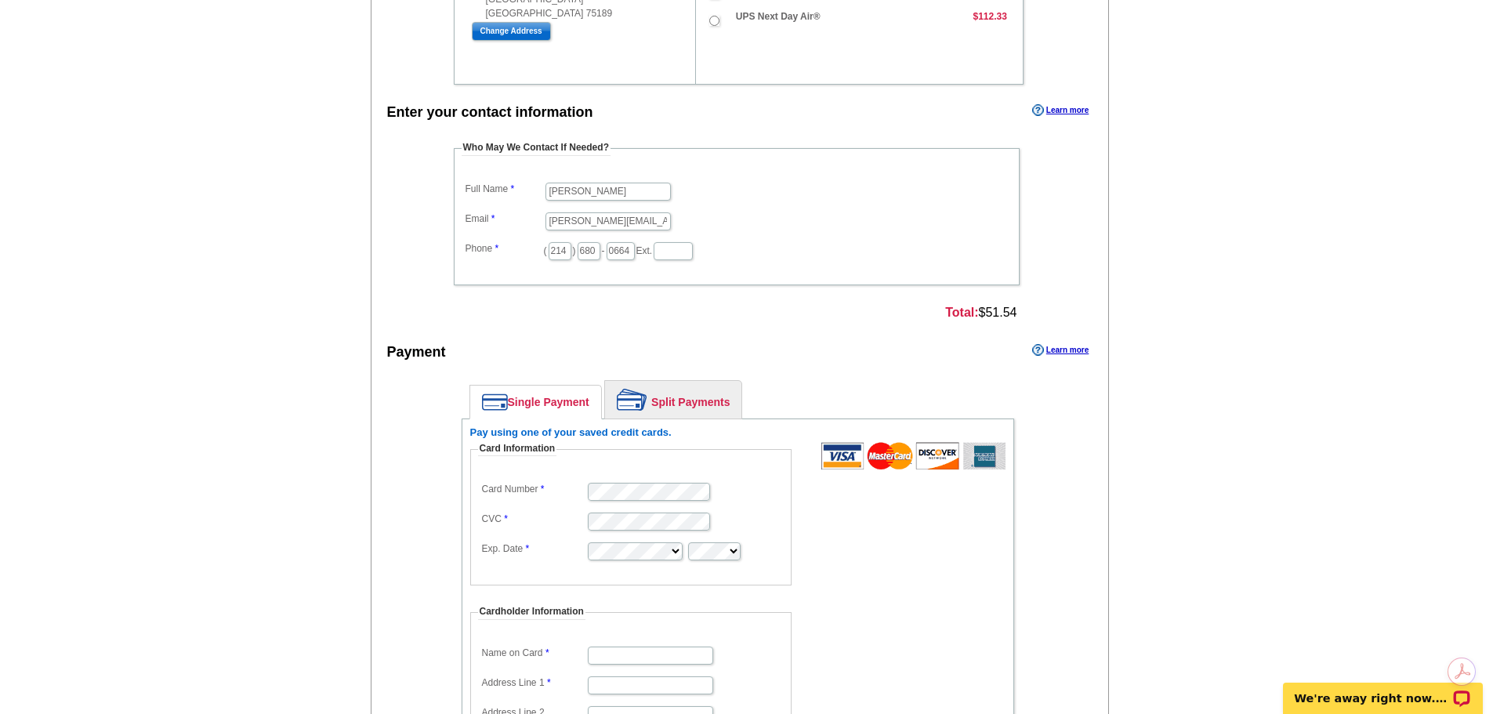
scroll to position [549, 0]
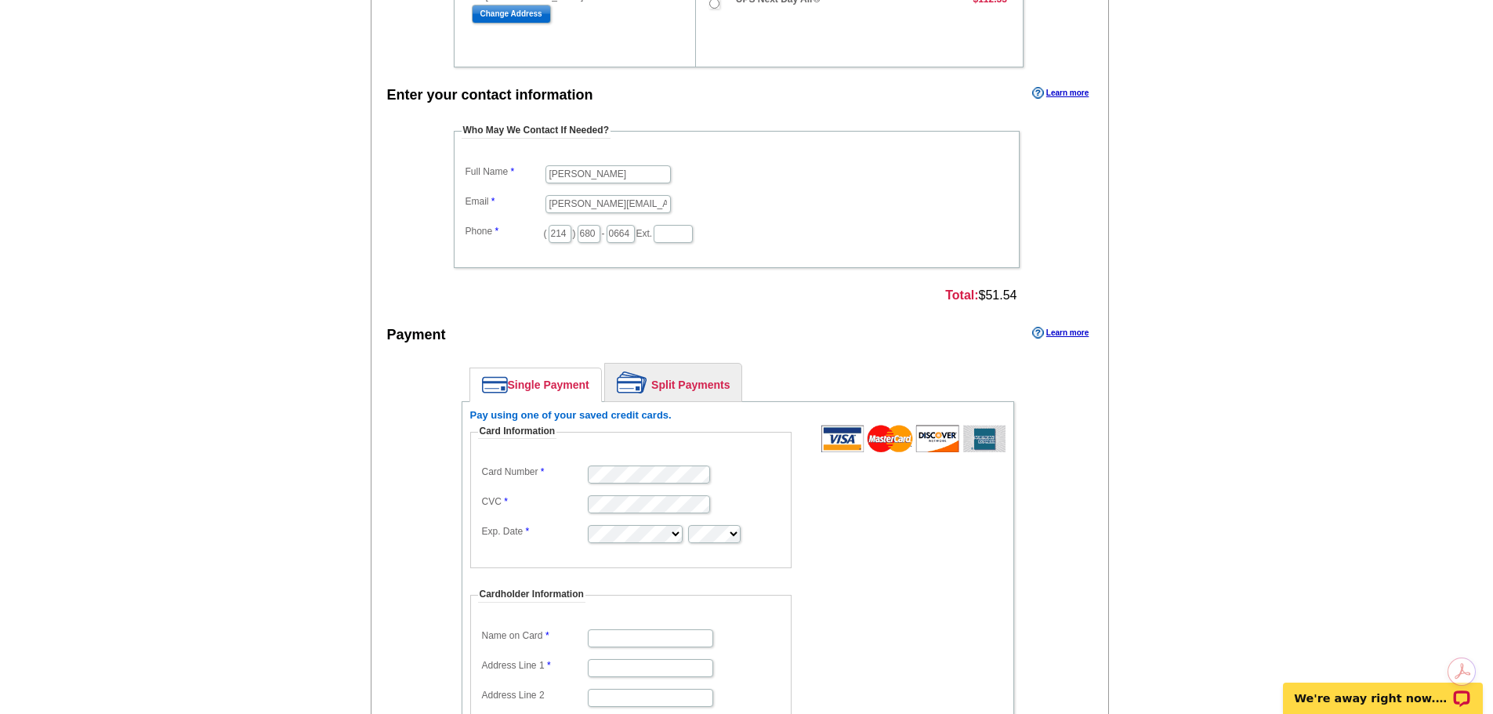
click at [677, 382] on link "Split Payments" at bounding box center [673, 383] width 136 height 38
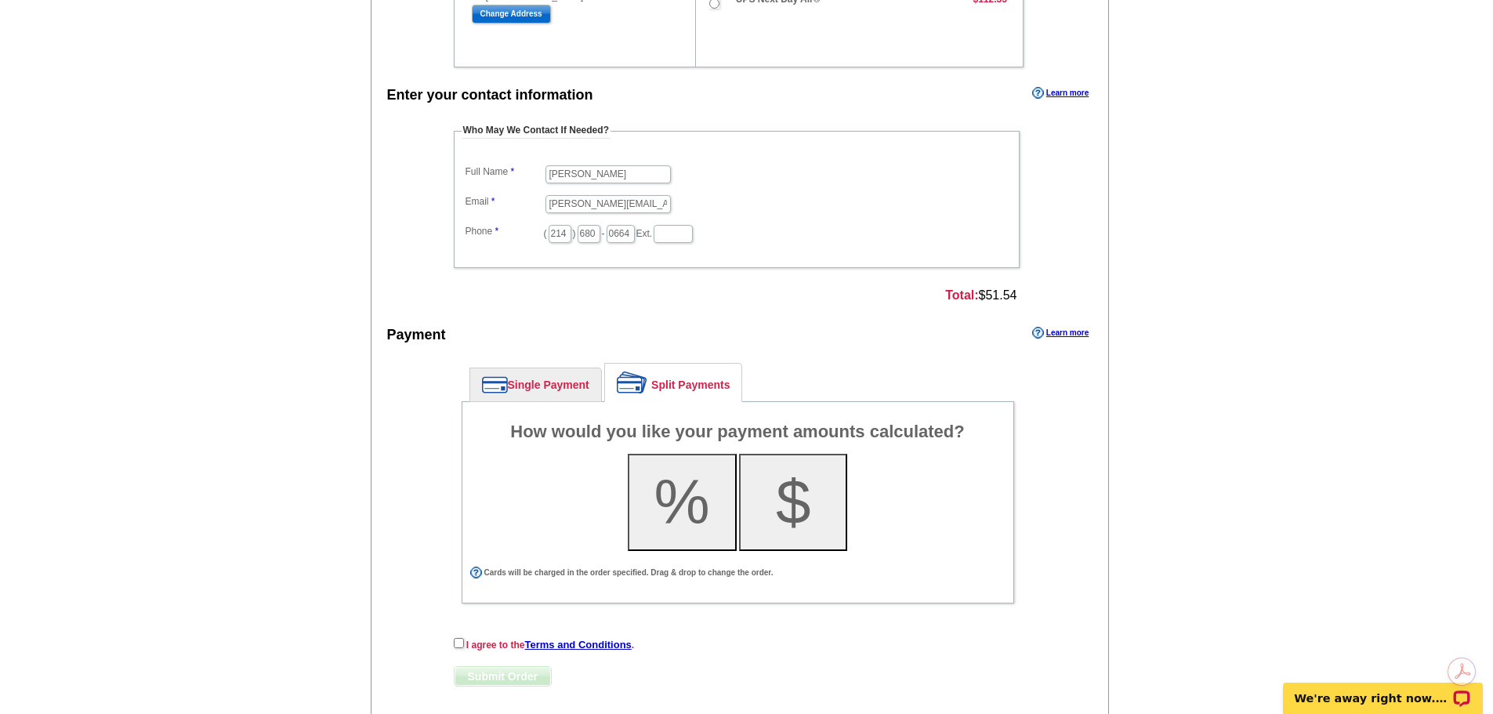
click at [556, 384] on link "Single Payment" at bounding box center [535, 384] width 131 height 33
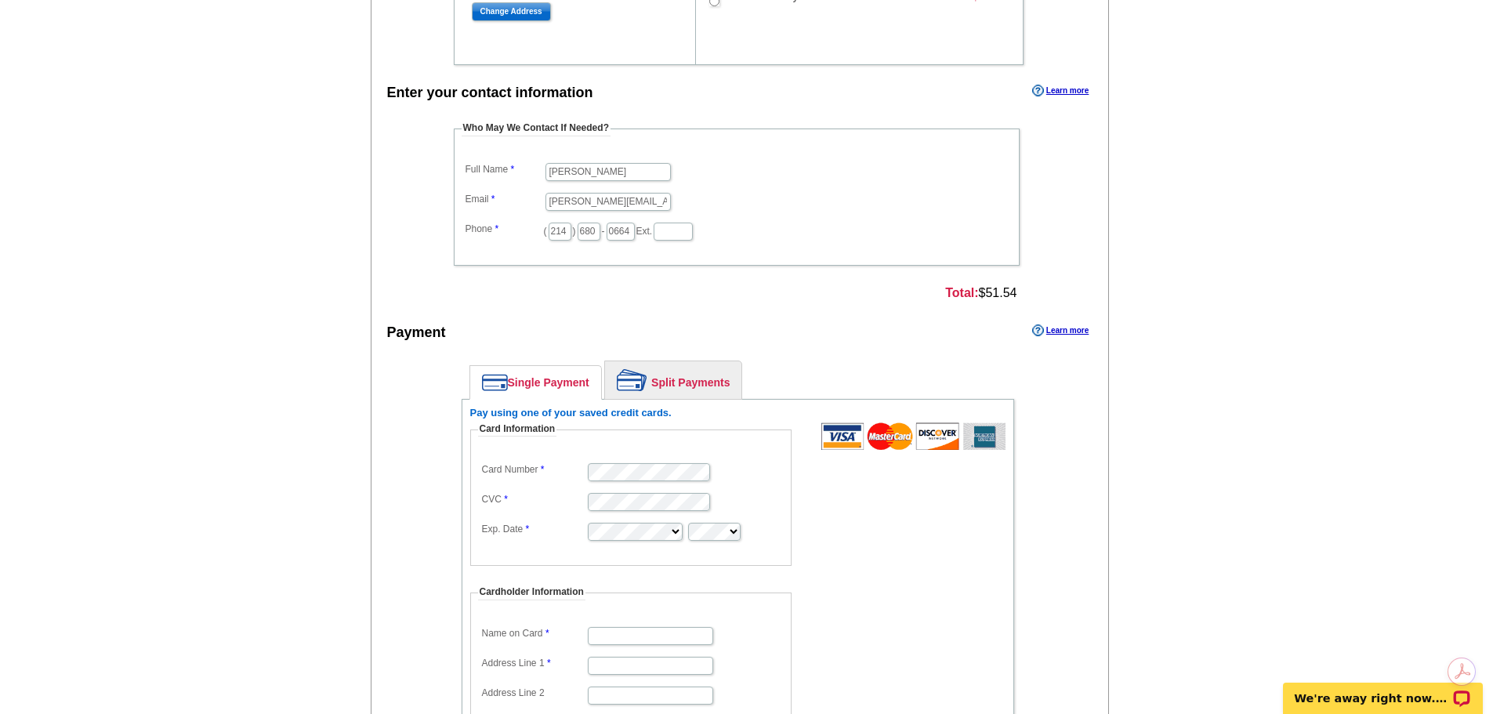
scroll to position [627, 0]
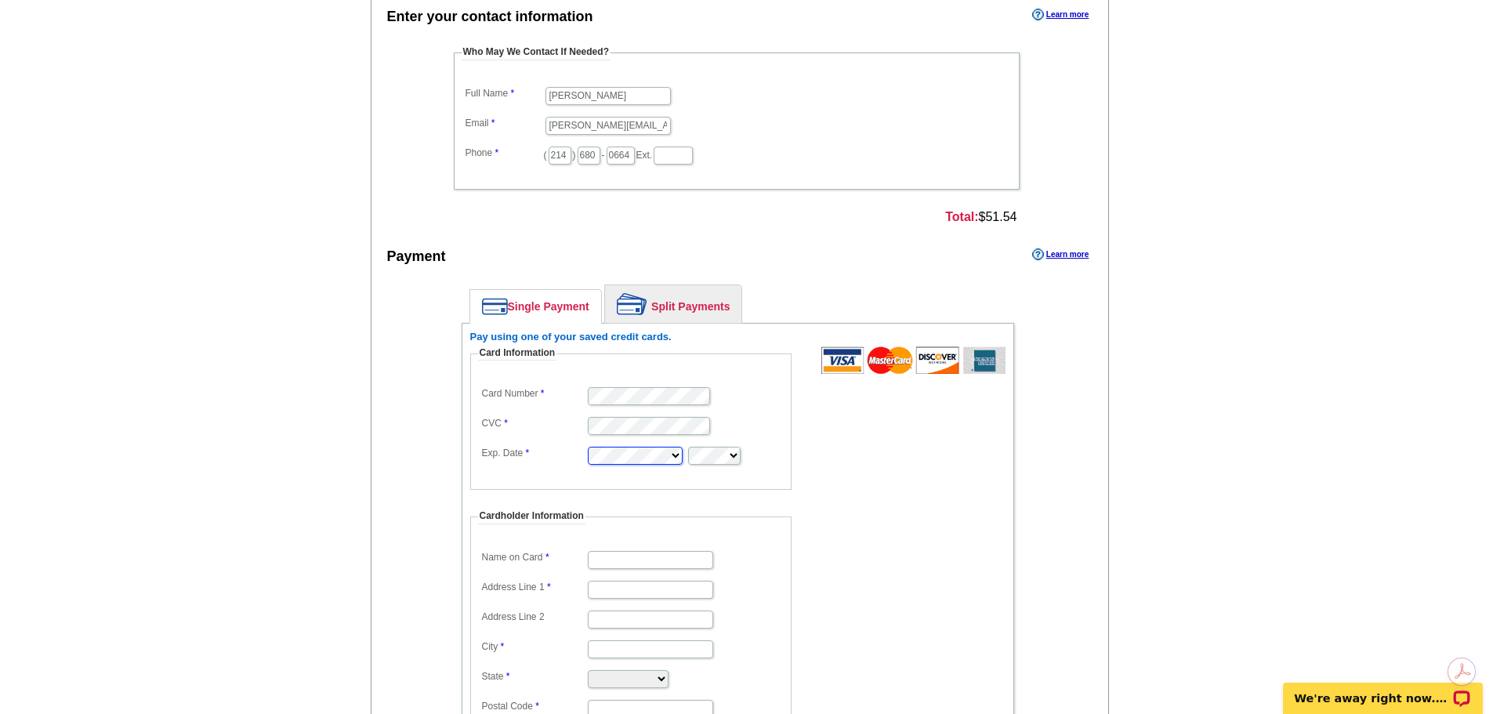
type input "[PERSON_NAME]"
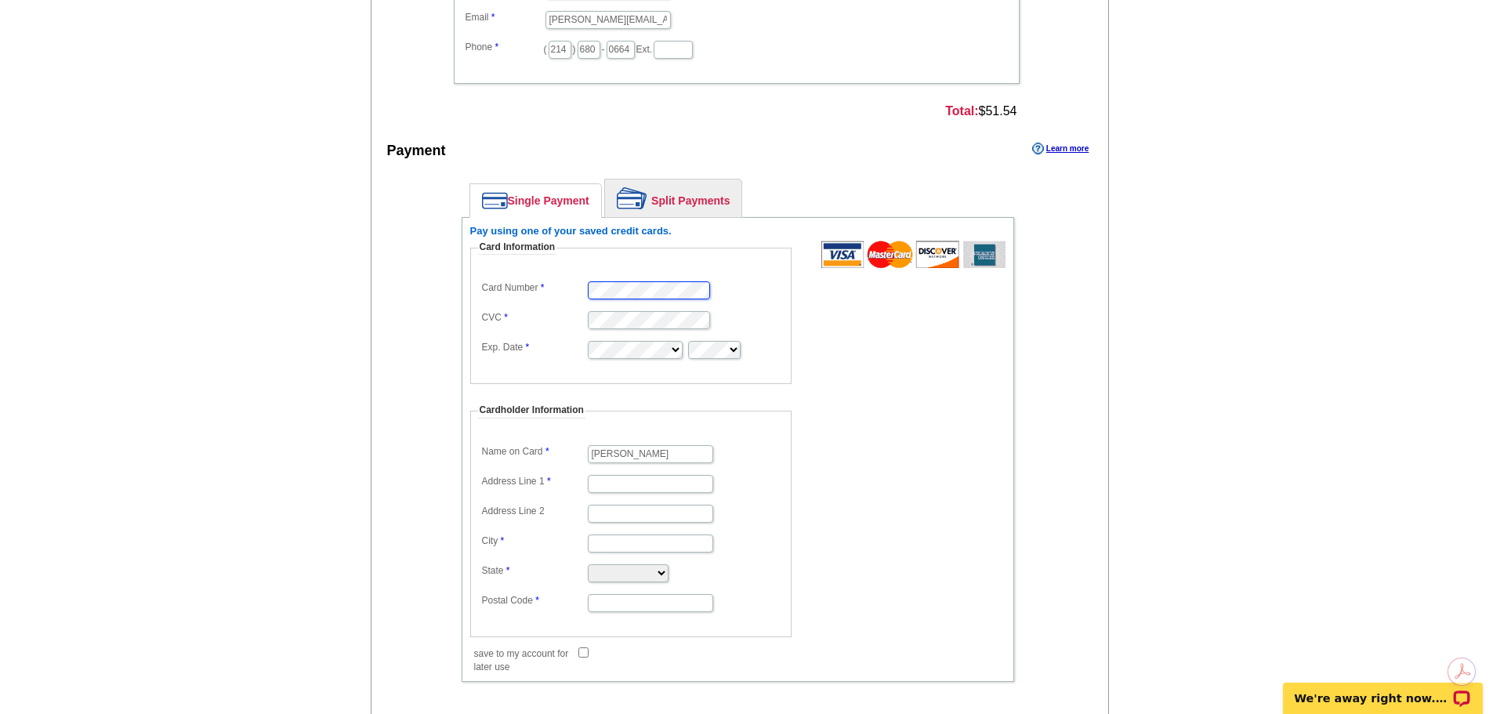
scroll to position [862, 0]
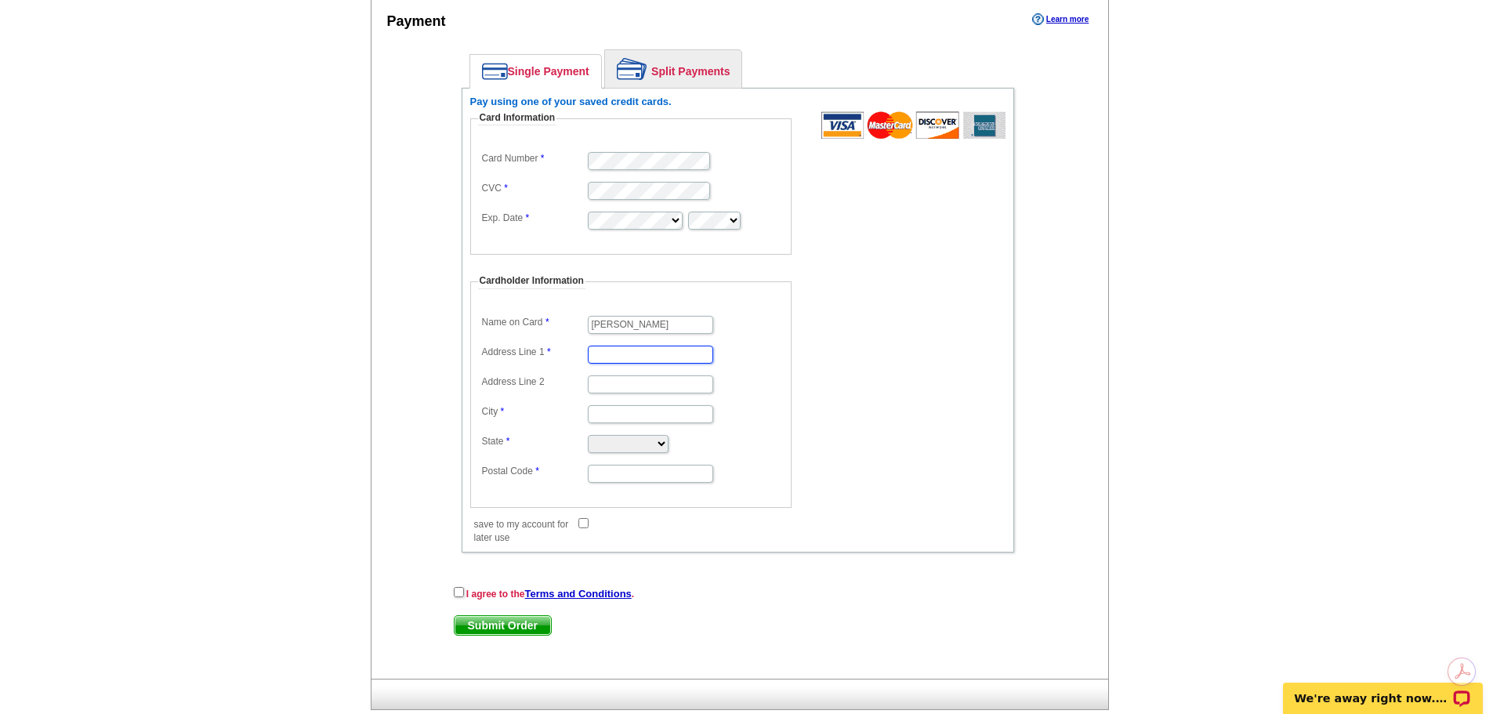
click at [608, 354] on input "Address Line 1" at bounding box center [650, 355] width 125 height 18
type input "[STREET_ADDRESS]"
type input "[GEOGRAPHIC_DATA]"
select select "TX"
type input "75189"
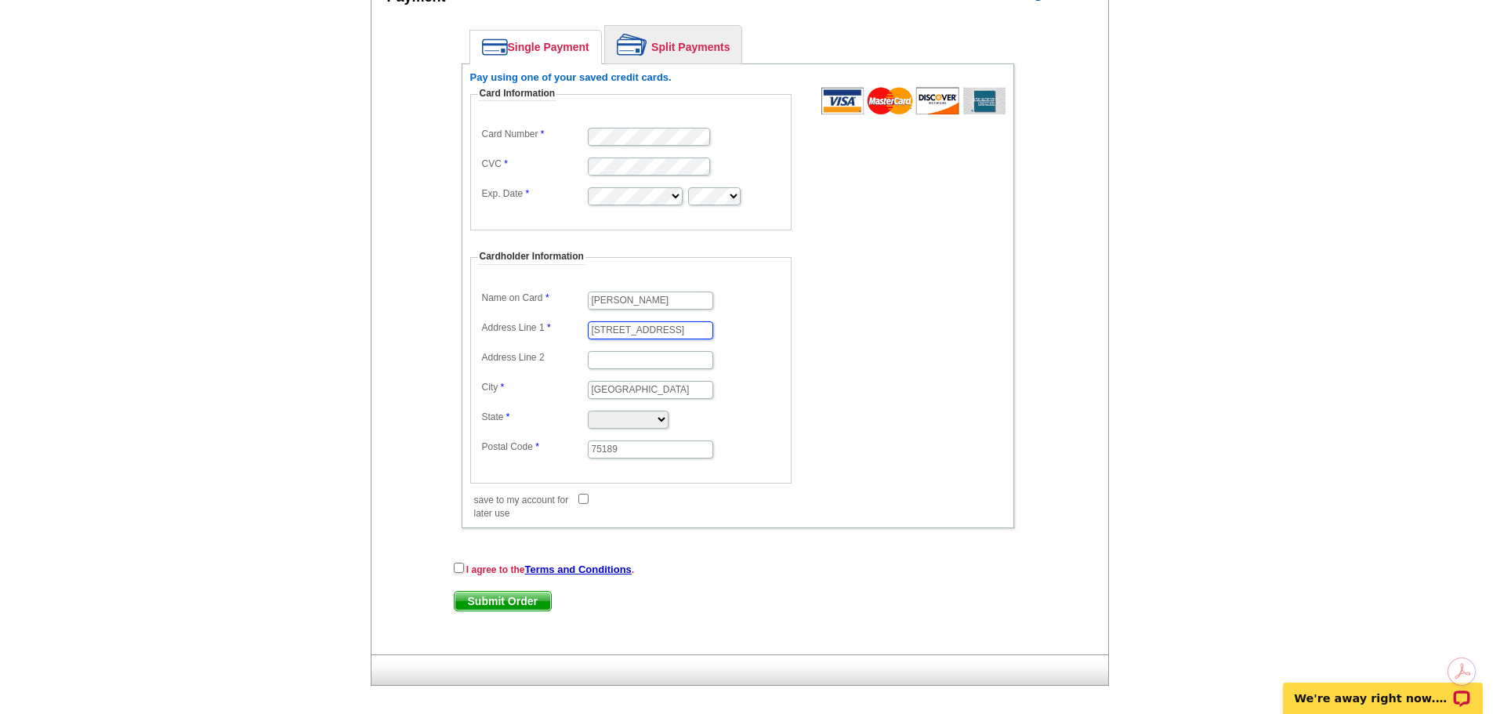
scroll to position [899, 0]
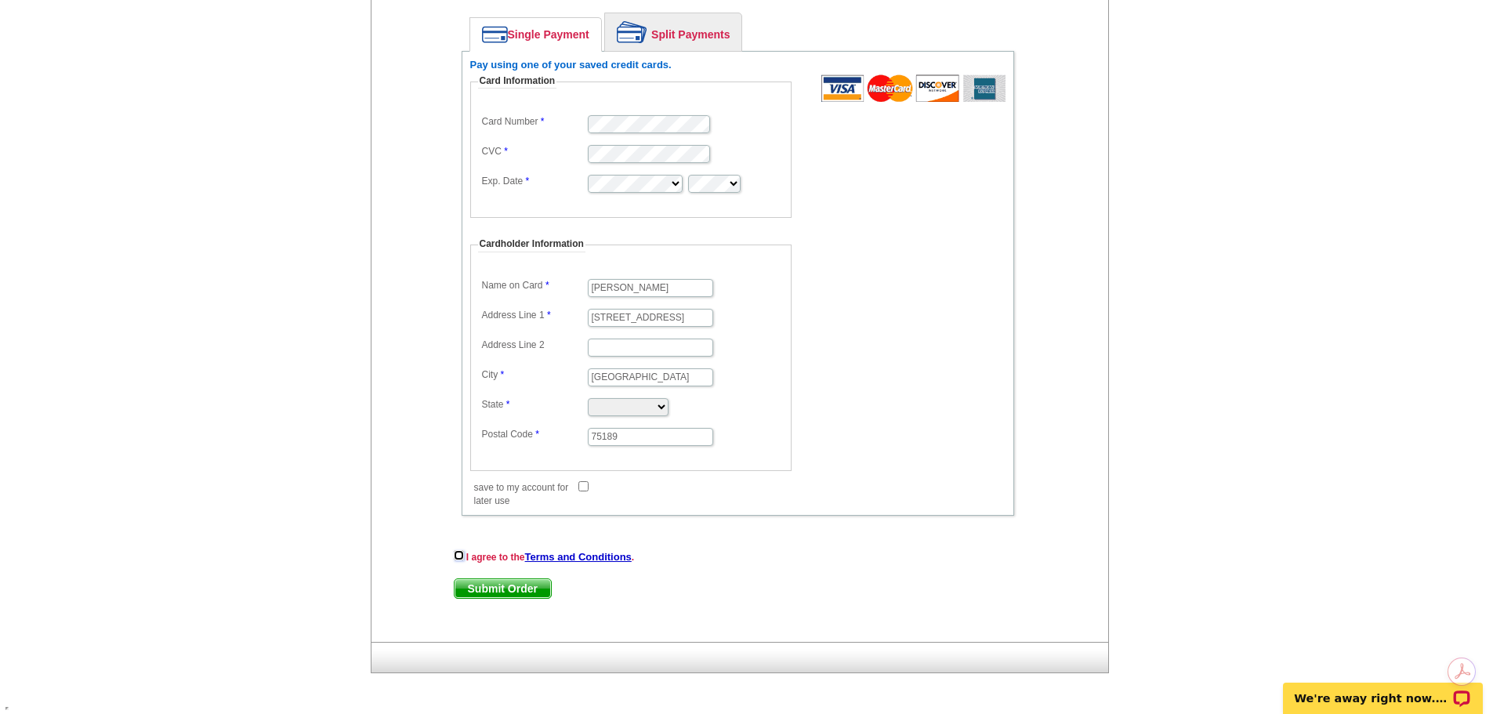
click at [458, 555] on input "checkbox" at bounding box center [459, 555] width 10 height 10
checkbox input "true"
click at [498, 583] on span "Submit Order" at bounding box center [502, 588] width 96 height 19
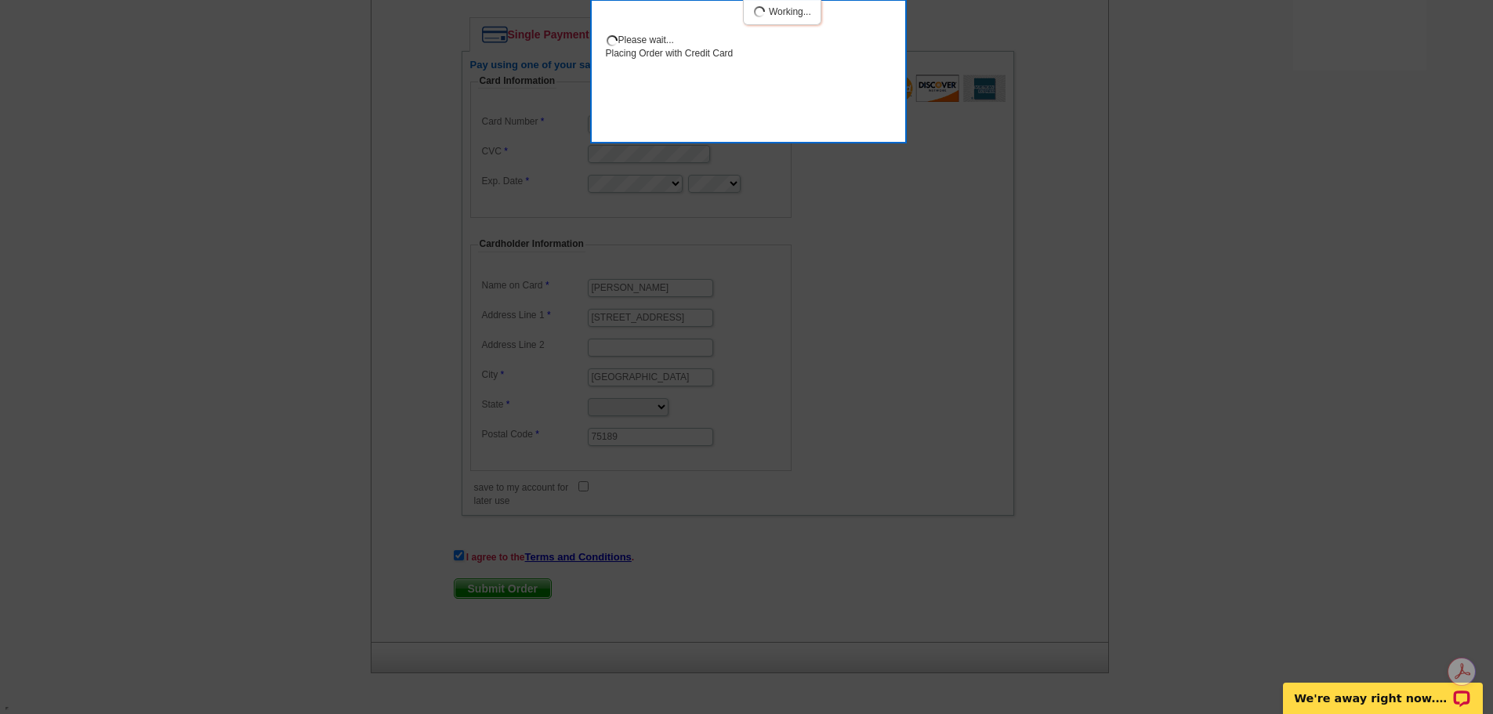
scroll to position [1001, 0]
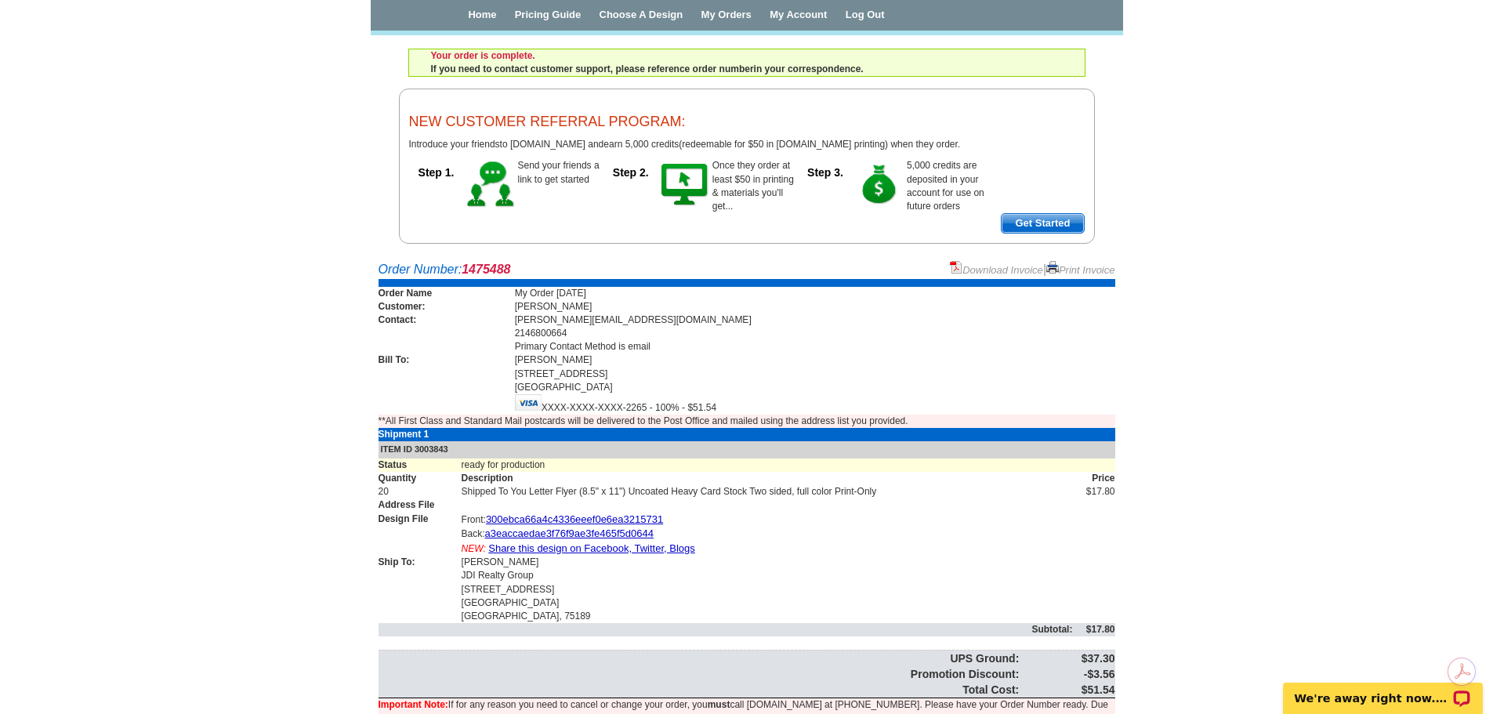
scroll to position [125, 0]
